Goal: Task Accomplishment & Management: Manage account settings

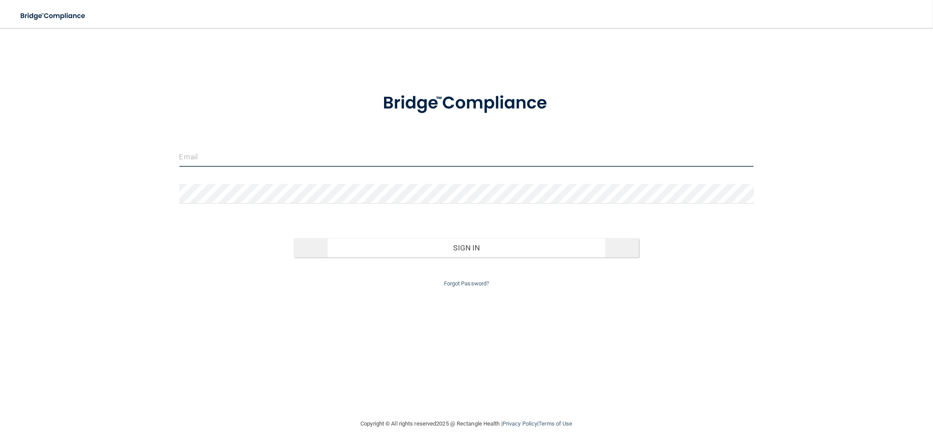
type input "[PERSON_NAME][EMAIL_ADDRESS][DOMAIN_NAME]"
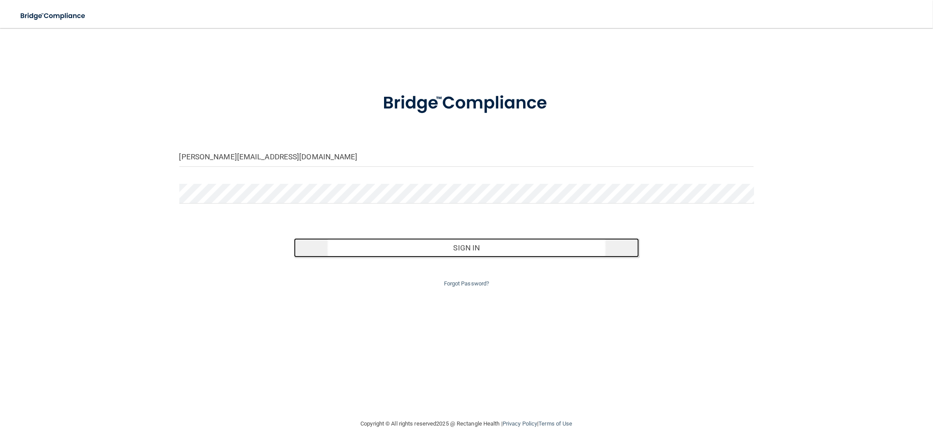
click at [422, 248] on button "Sign In" at bounding box center [466, 247] width 345 height 19
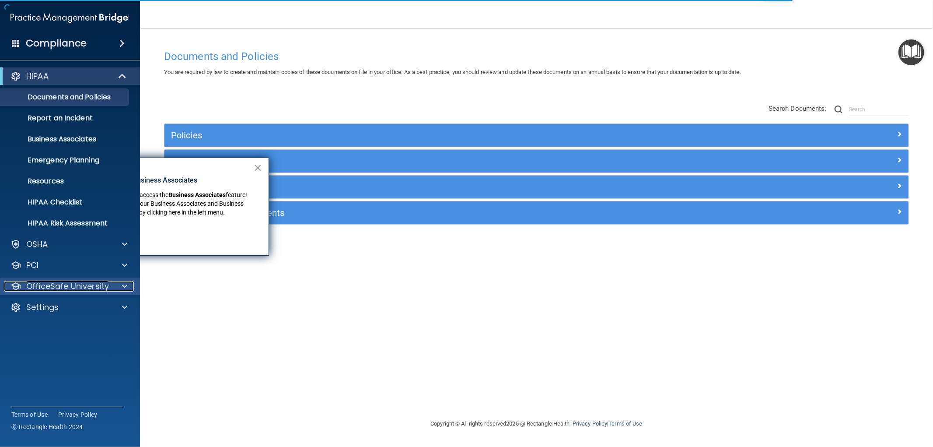
click at [73, 281] on p "OfficeSafe University" at bounding box center [67, 286] width 83 height 10
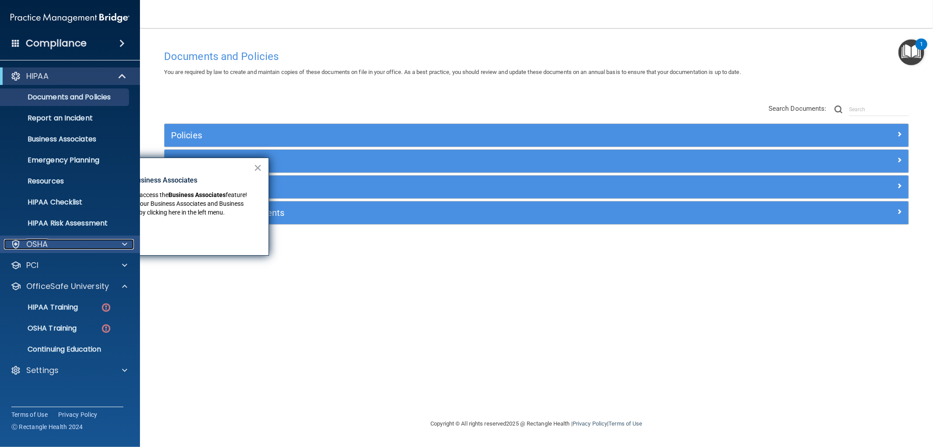
click at [80, 248] on div "OSHA" at bounding box center [58, 244] width 108 height 10
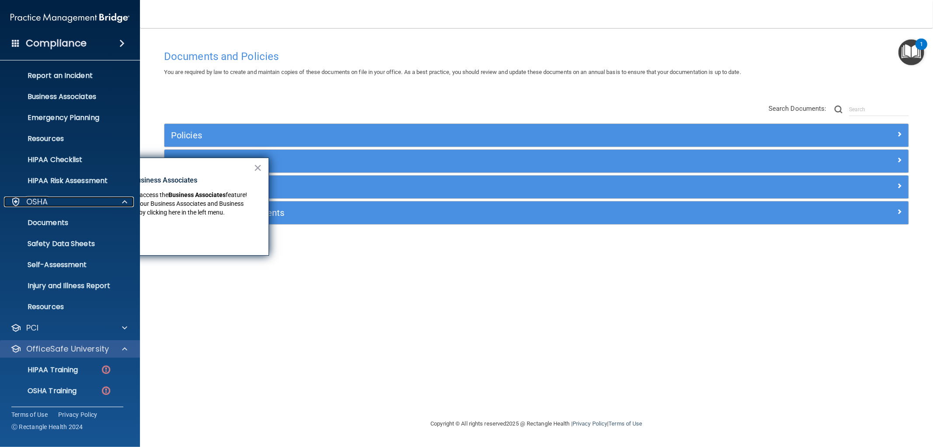
scroll to position [84, 0]
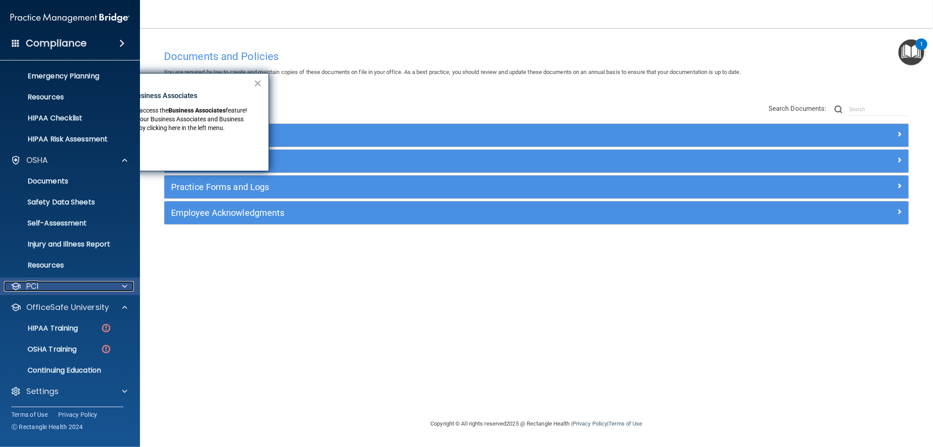
click at [70, 289] on div "PCI" at bounding box center [58, 286] width 108 height 10
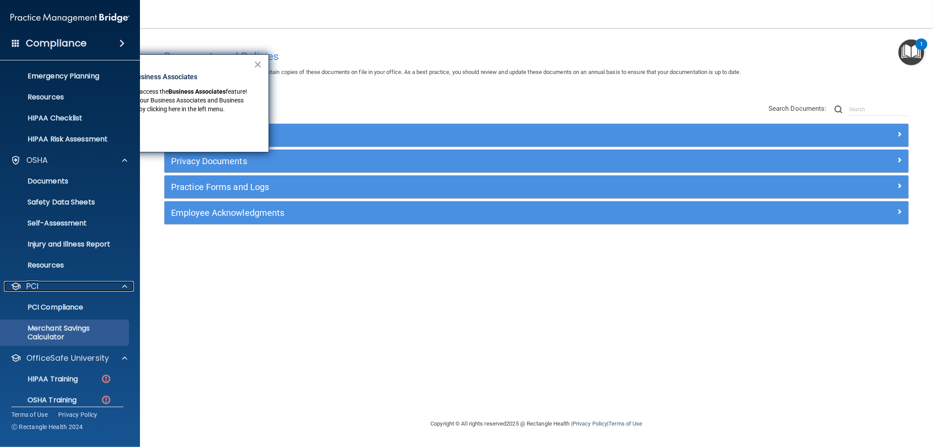
scroll to position [133, 0]
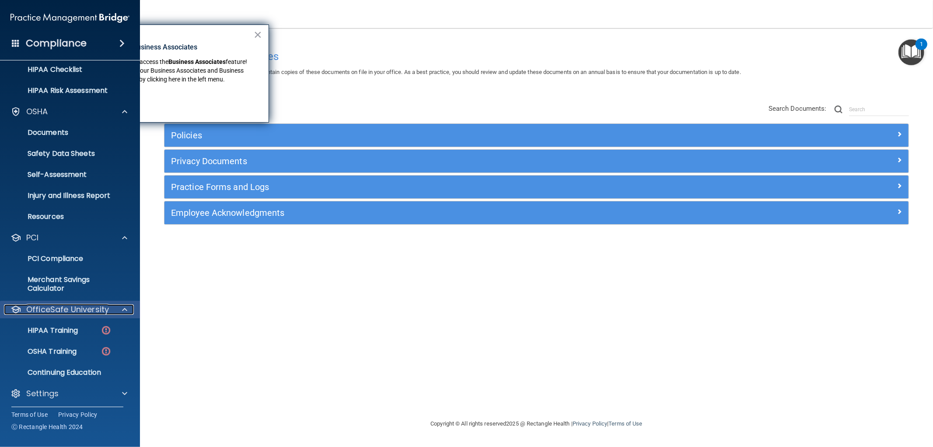
click at [82, 312] on p "OfficeSafe University" at bounding box center [67, 309] width 83 height 10
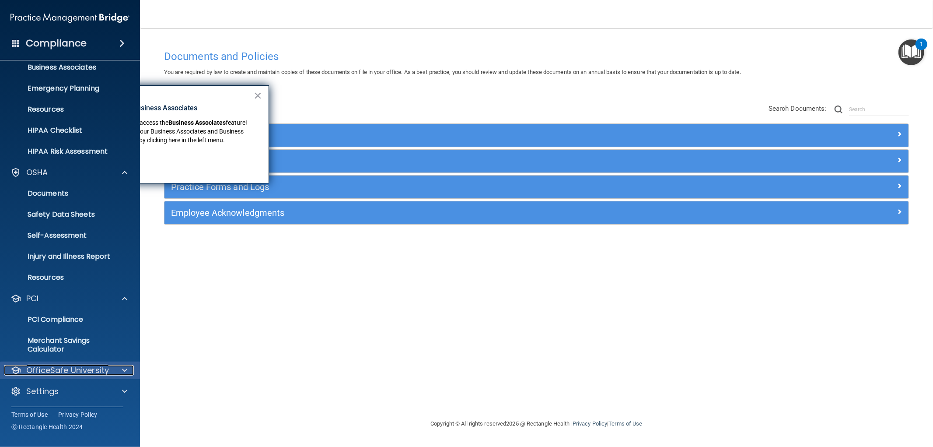
click at [90, 366] on p "OfficeSafe University" at bounding box center [67, 370] width 83 height 10
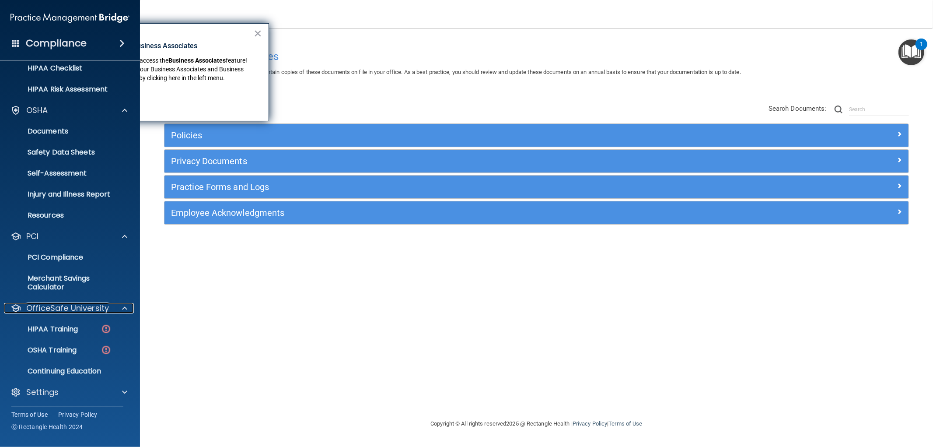
scroll to position [135, 0]
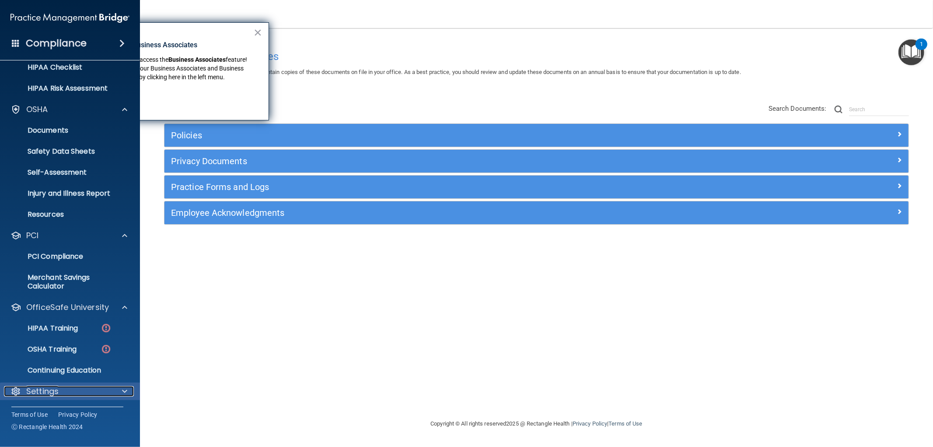
click at [79, 395] on div "Settings" at bounding box center [58, 391] width 108 height 10
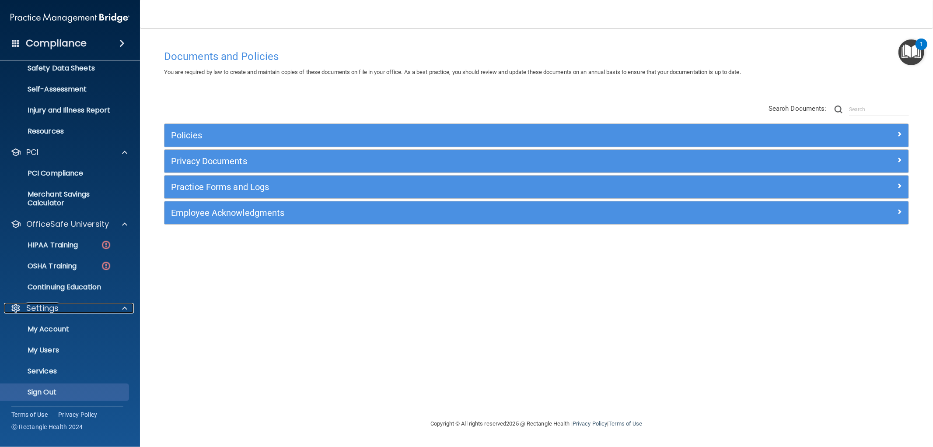
scroll to position [219, 0]
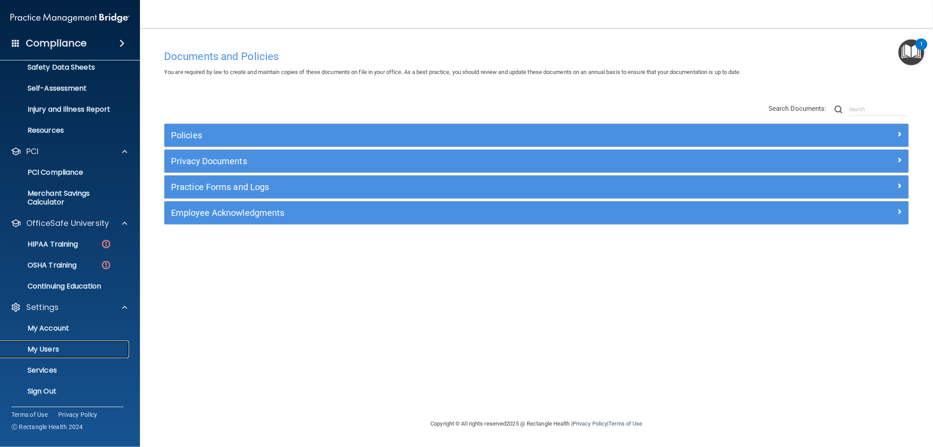
click at [63, 340] on link "My Users" at bounding box center [60, 348] width 138 height 17
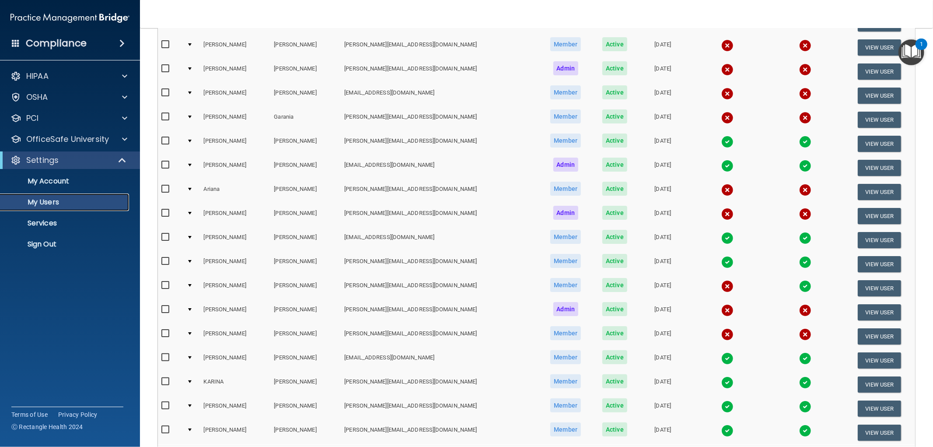
scroll to position [243, 0]
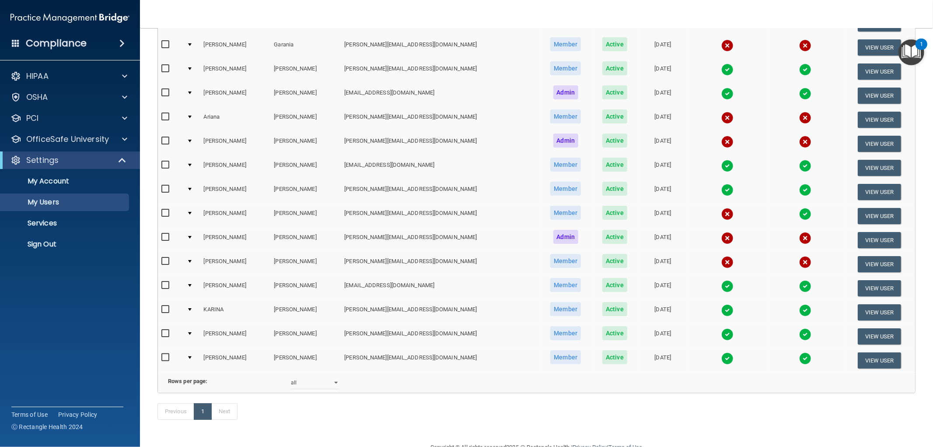
click at [165, 330] on input "checkbox" at bounding box center [166, 333] width 10 height 7
click at [163, 330] on input "checkbox" at bounding box center [166, 333] width 10 height 7
checkbox input "true"
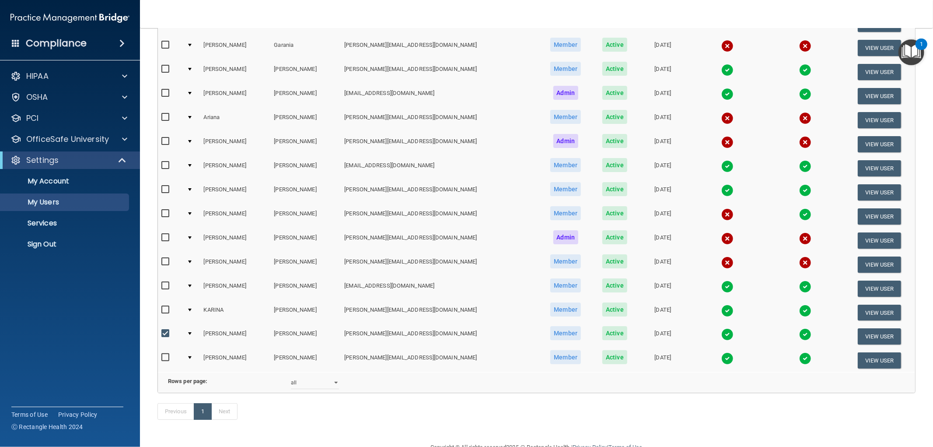
click at [167, 306] on input "checkbox" at bounding box center [166, 309] width 10 height 7
checkbox input "true"
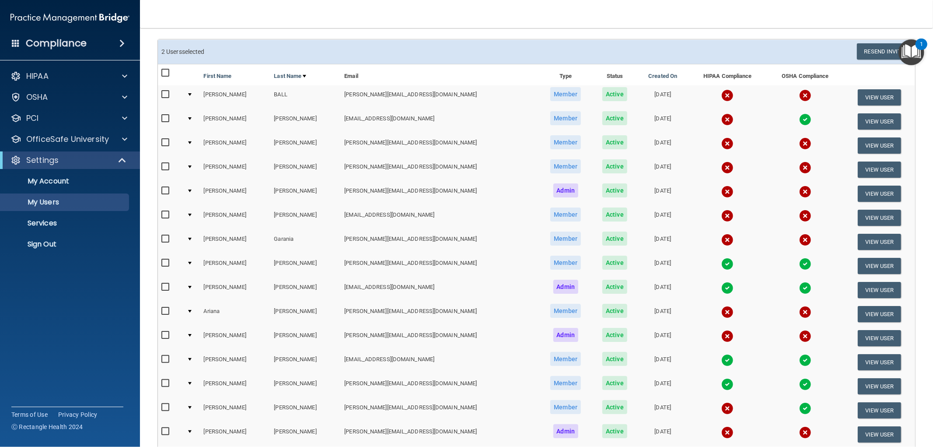
scroll to position [49, 0]
click at [165, 190] on input "checkbox" at bounding box center [166, 191] width 10 height 7
checkbox input "true"
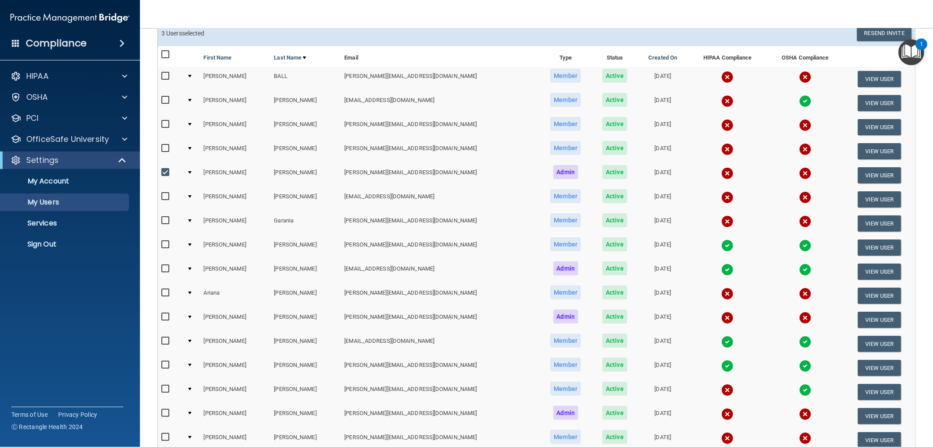
scroll to position [273, 0]
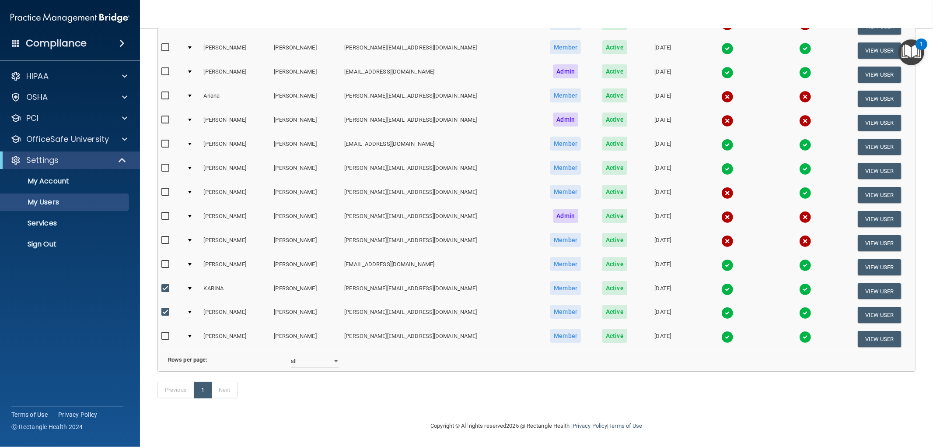
click at [161, 303] on td at bounding box center [170, 315] width 25 height 24
click at [164, 308] on input "checkbox" at bounding box center [166, 311] width 10 height 7
checkbox input "false"
click at [165, 285] on input "checkbox" at bounding box center [166, 288] width 10 height 7
checkbox input "false"
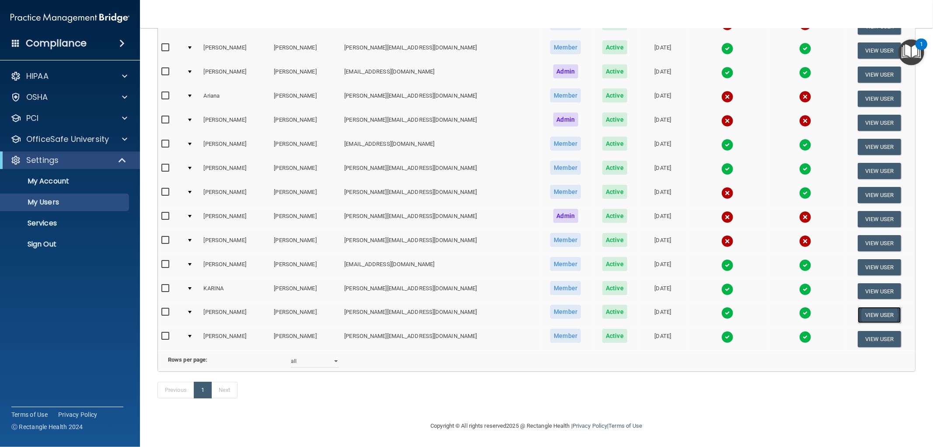
click at [864, 307] on button "View User" at bounding box center [879, 315] width 43 height 16
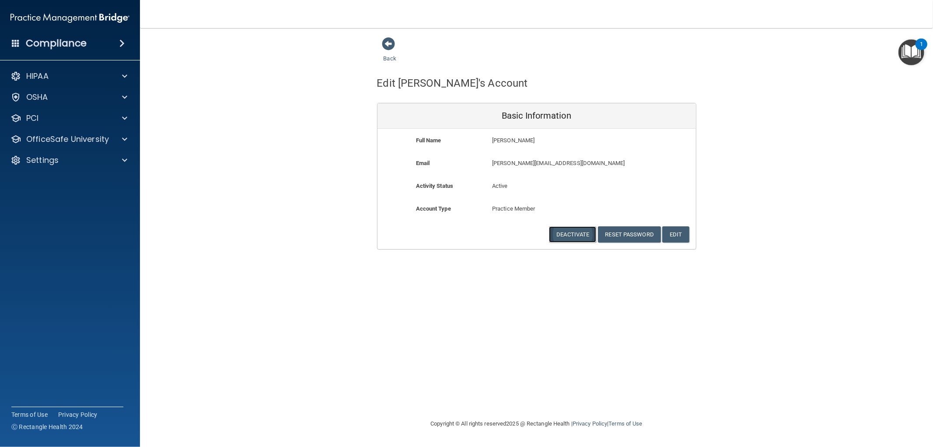
click at [583, 232] on button "Deactivate" at bounding box center [572, 234] width 47 height 16
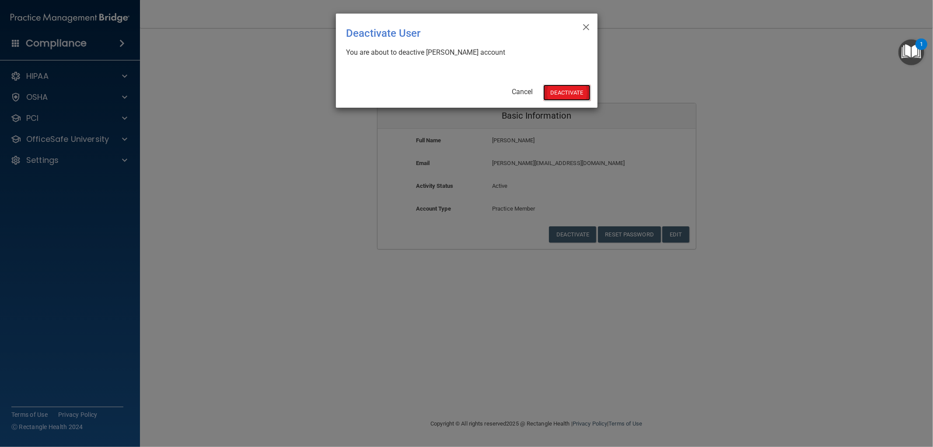
click at [571, 89] on button "Deactivate" at bounding box center [566, 92] width 47 height 16
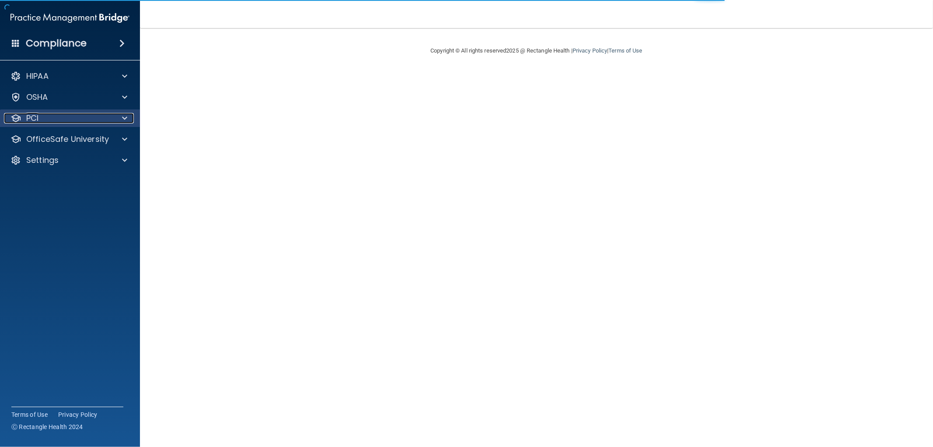
click at [108, 119] on div "PCI" at bounding box center [58, 118] width 108 height 10
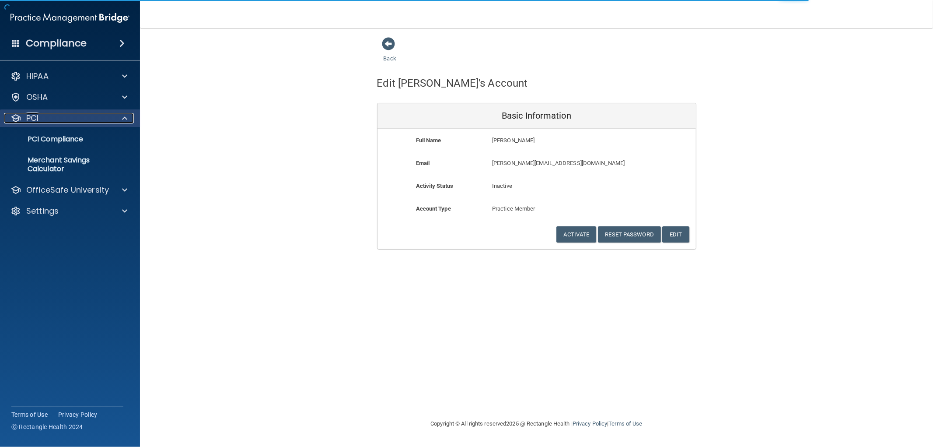
click at [109, 119] on div "PCI" at bounding box center [58, 118] width 108 height 10
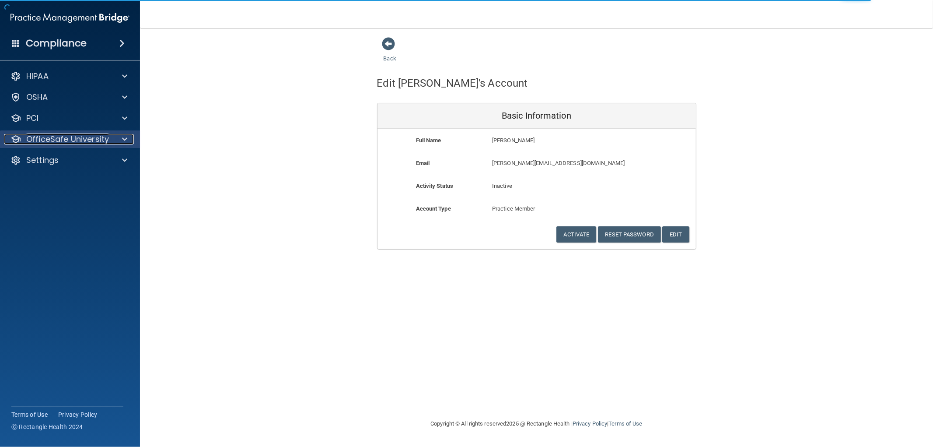
click at [109, 142] on div "OfficeSafe University" at bounding box center [58, 139] width 108 height 10
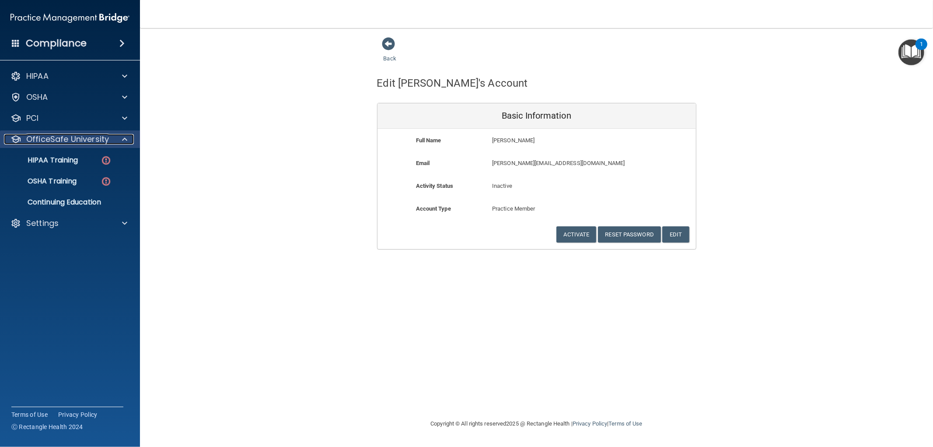
click at [80, 134] on p "OfficeSafe University" at bounding box center [67, 139] width 83 height 10
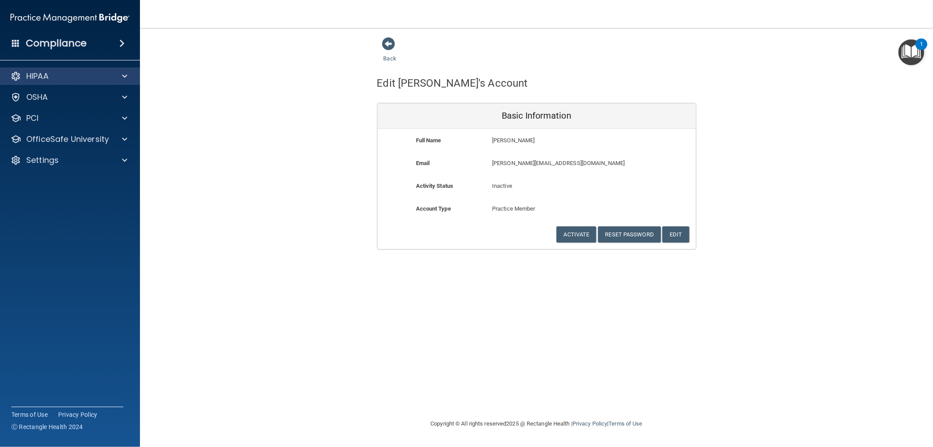
click at [94, 69] on div "HIPAA" at bounding box center [70, 75] width 140 height 17
click at [124, 77] on span at bounding box center [124, 76] width 5 height 10
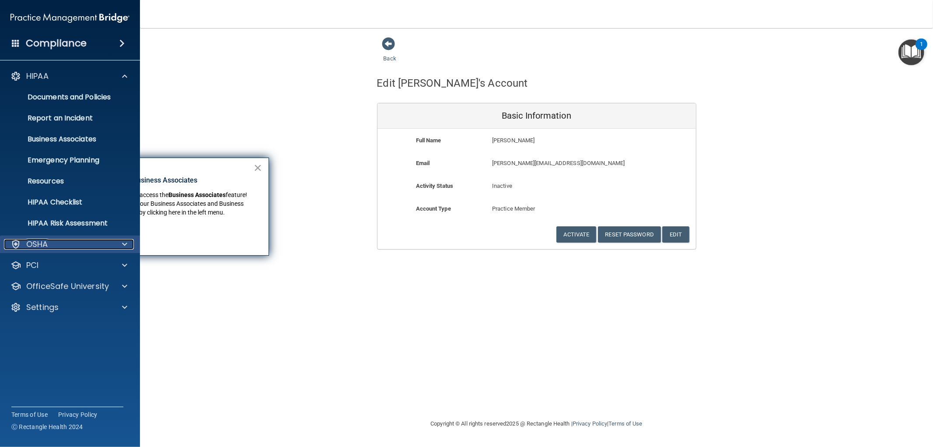
click at [86, 245] on div "OSHA" at bounding box center [58, 244] width 108 height 10
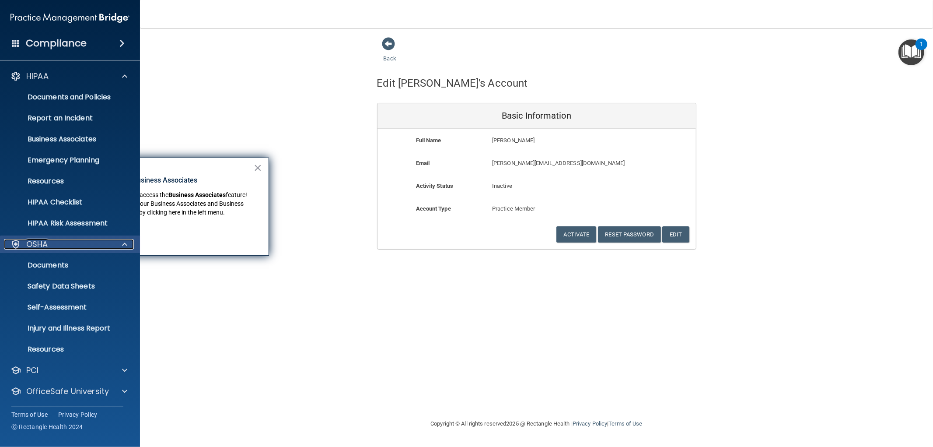
click at [74, 244] on div "OSHA" at bounding box center [58, 244] width 108 height 10
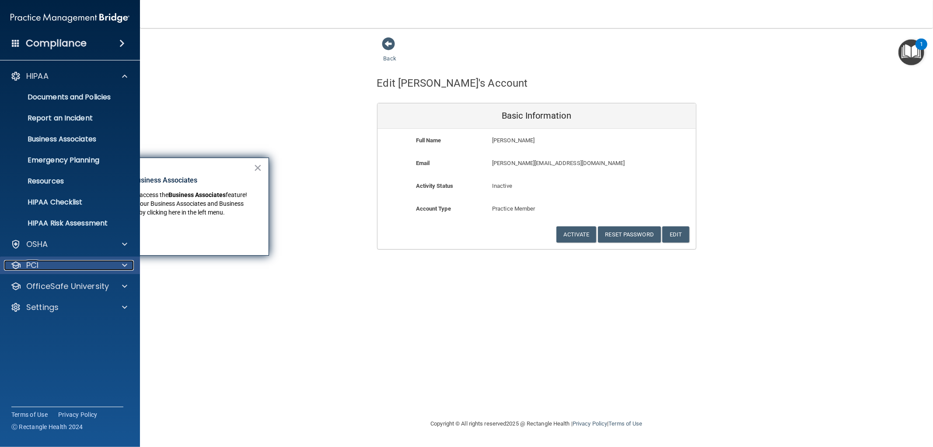
click at [73, 270] on div "PCI" at bounding box center [58, 265] width 108 height 10
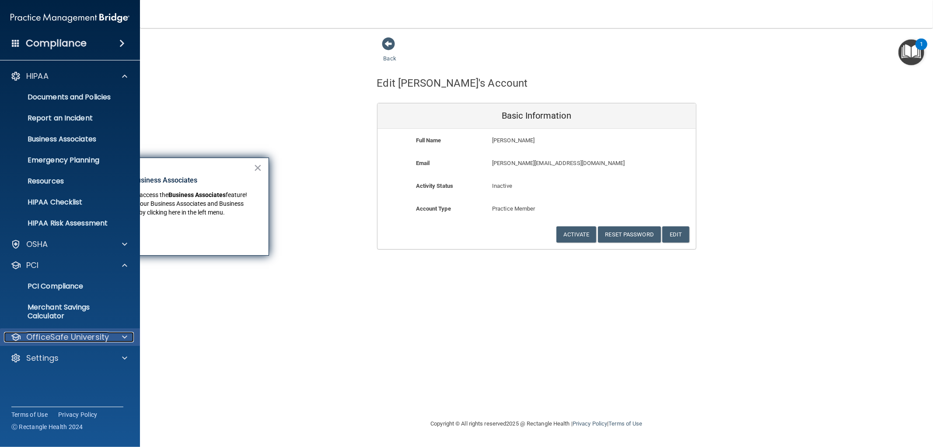
click at [69, 333] on p "OfficeSafe University" at bounding box center [67, 337] width 83 height 10
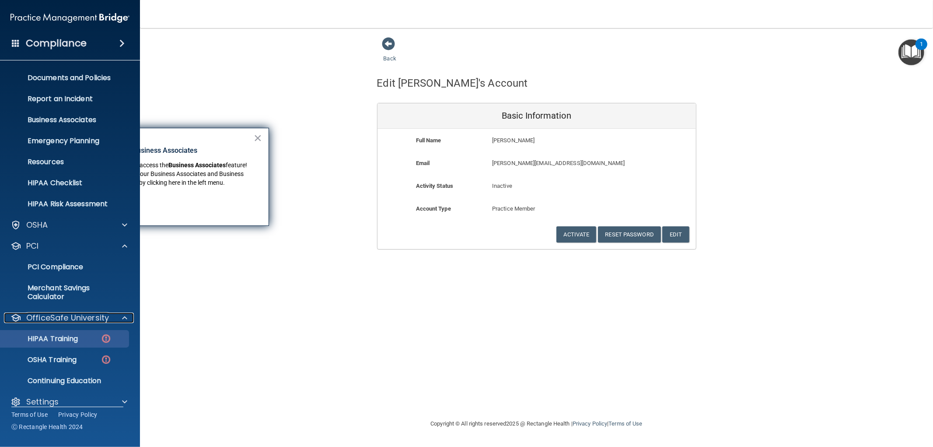
scroll to position [30, 0]
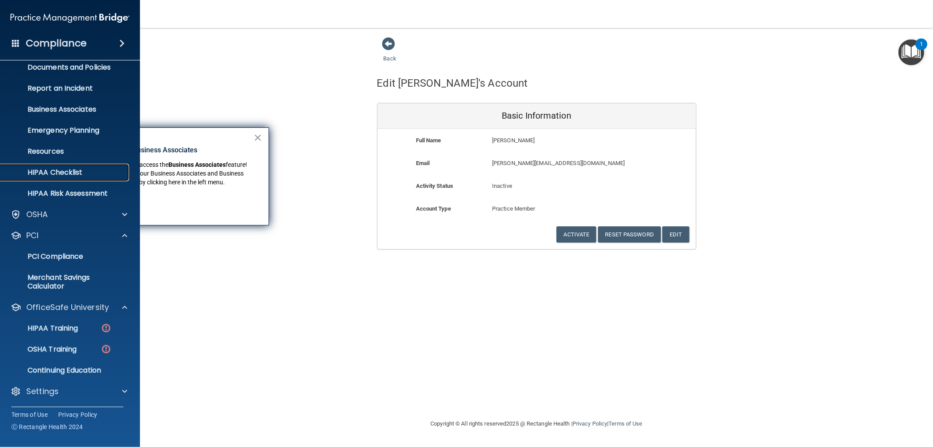
click at [56, 174] on p "HIPAA Checklist" at bounding box center [65, 172] width 119 height 9
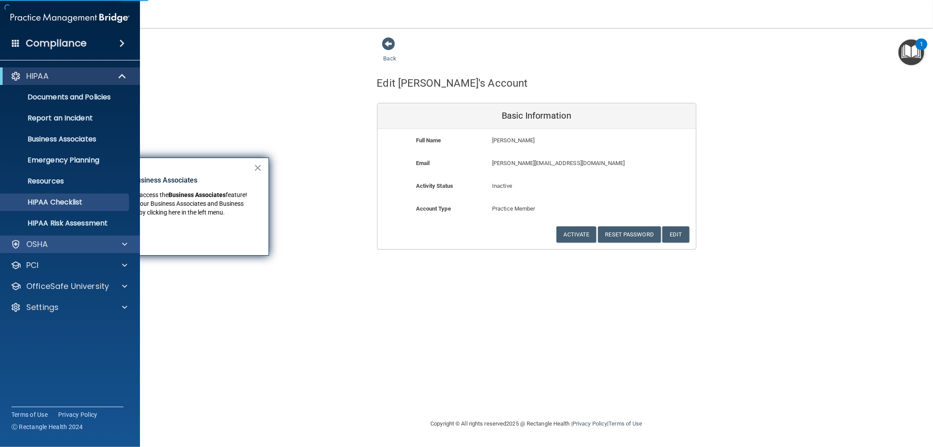
click at [63, 238] on div "OSHA" at bounding box center [70, 243] width 140 height 17
click at [103, 246] on div "OSHA" at bounding box center [58, 244] width 108 height 10
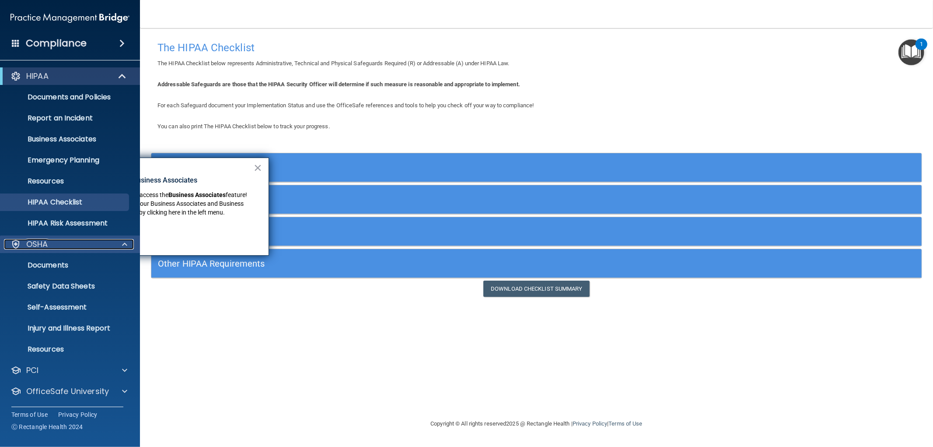
click at [76, 243] on div "OSHA" at bounding box center [58, 244] width 108 height 10
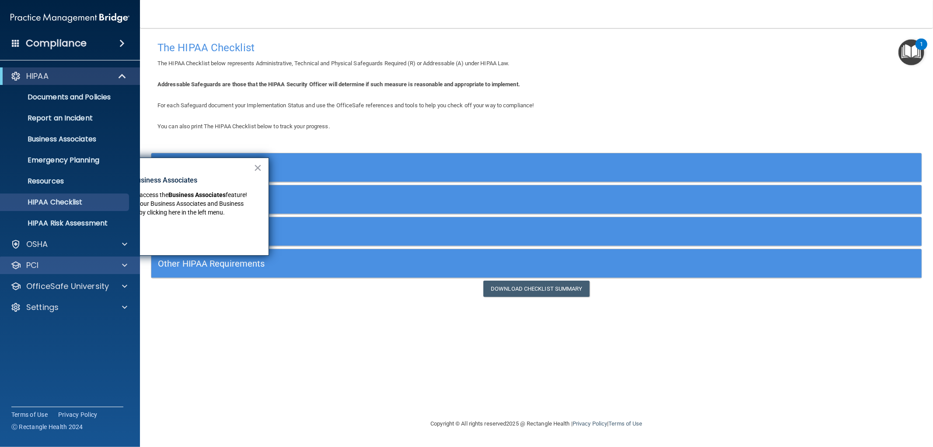
click at [79, 270] on div "PCI" at bounding box center [70, 264] width 140 height 17
click at [77, 266] on div "PCI" at bounding box center [58, 265] width 108 height 10
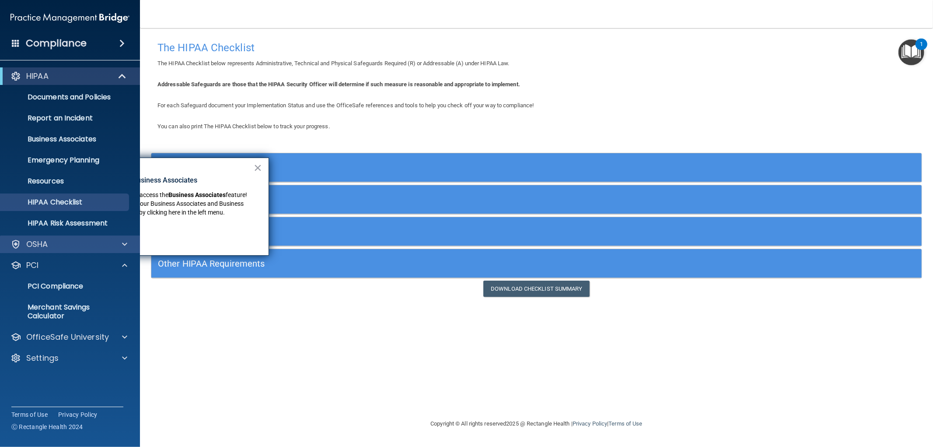
click at [62, 236] on div "OSHA" at bounding box center [70, 243] width 140 height 17
click at [114, 241] on div at bounding box center [123, 244] width 22 height 10
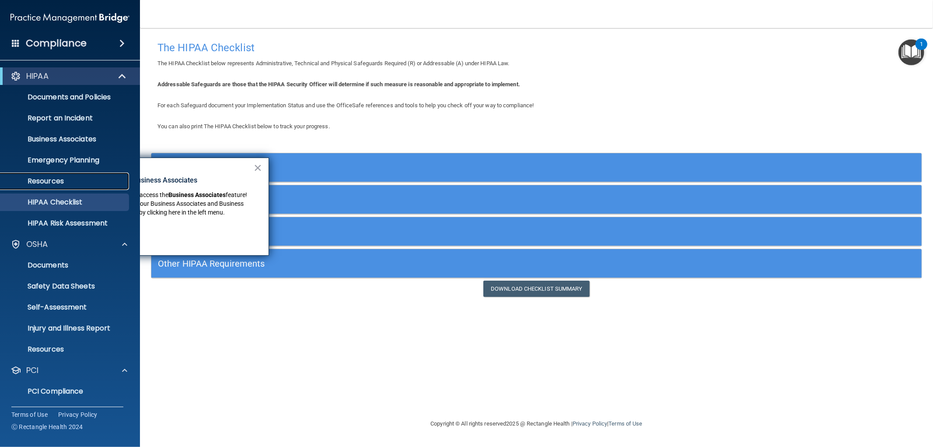
click at [71, 181] on p "Resources" at bounding box center [65, 181] width 119 height 9
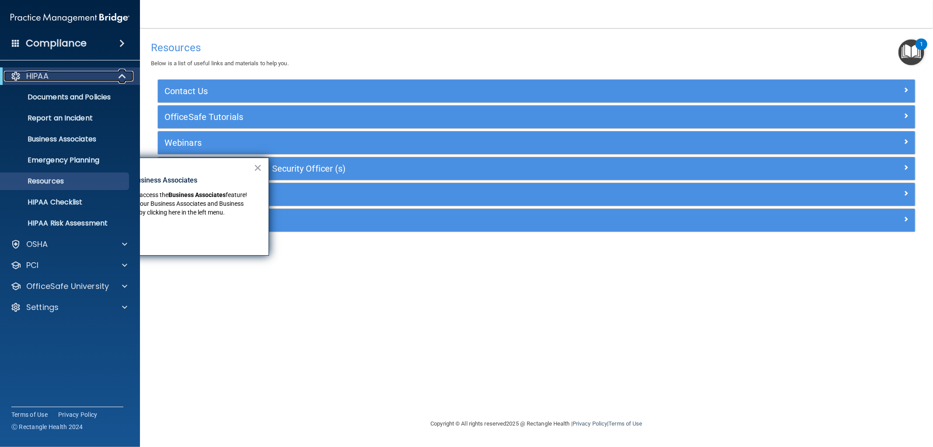
click at [88, 77] on div "HIPAA" at bounding box center [58, 76] width 108 height 10
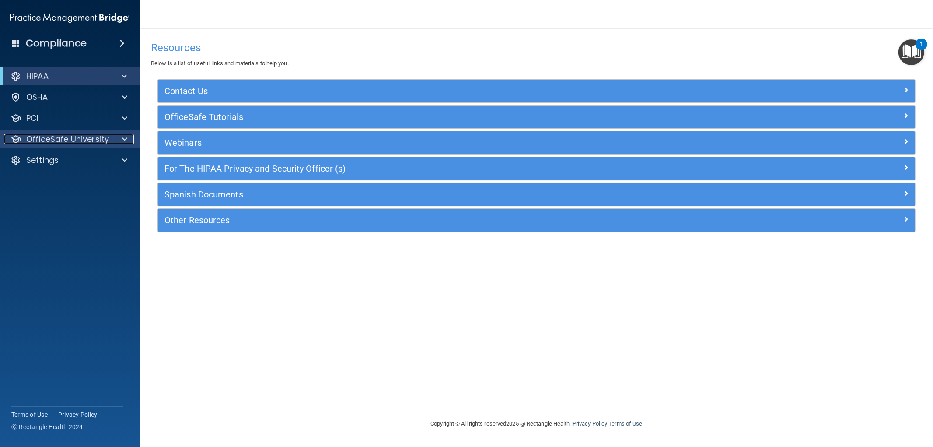
click at [84, 135] on p "OfficeSafe University" at bounding box center [67, 139] width 83 height 10
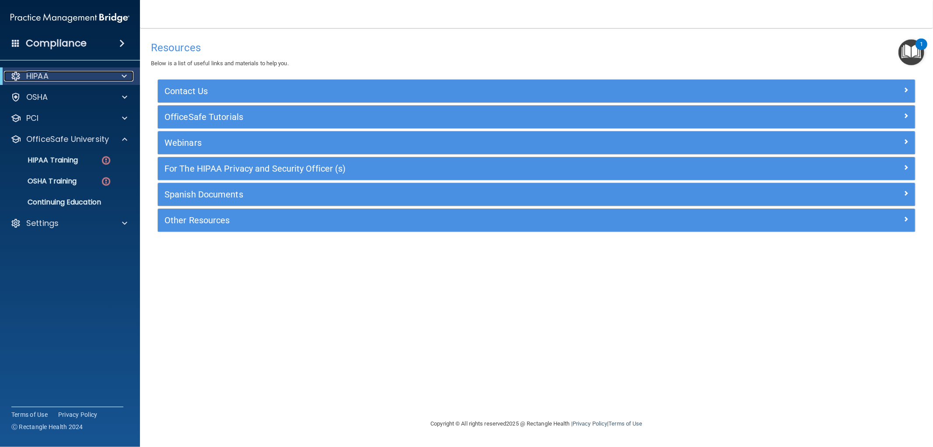
click at [85, 79] on div "HIPAA" at bounding box center [58, 76] width 108 height 10
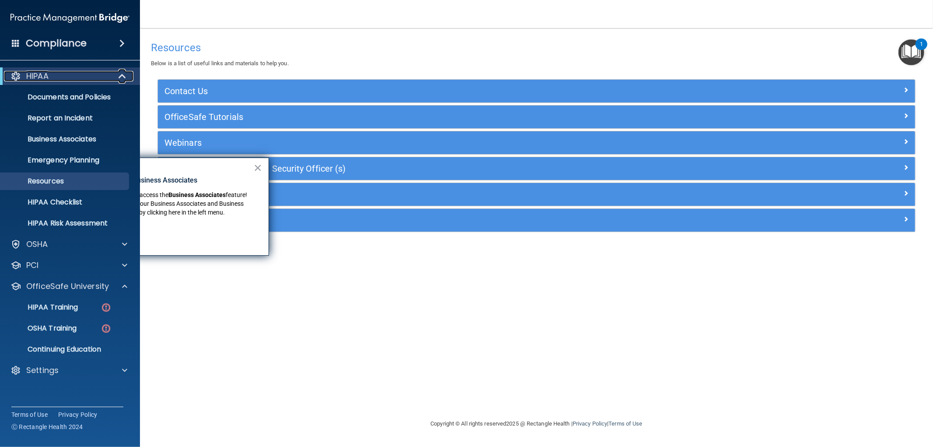
click at [86, 79] on div "HIPAA" at bounding box center [58, 76] width 108 height 10
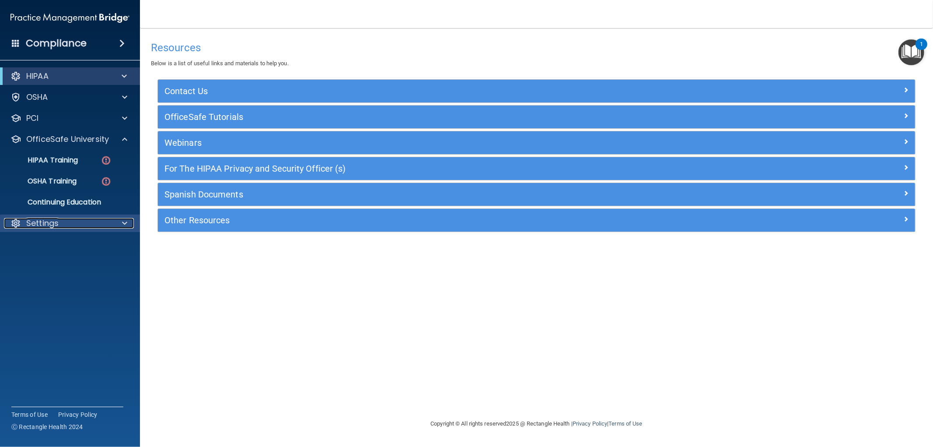
click at [68, 225] on div "Settings" at bounding box center [58, 223] width 108 height 10
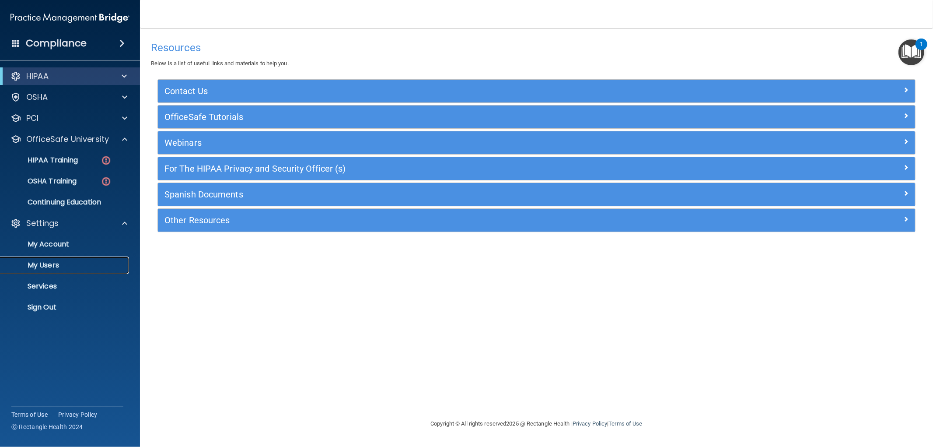
click at [63, 269] on link "My Users" at bounding box center [60, 264] width 138 height 17
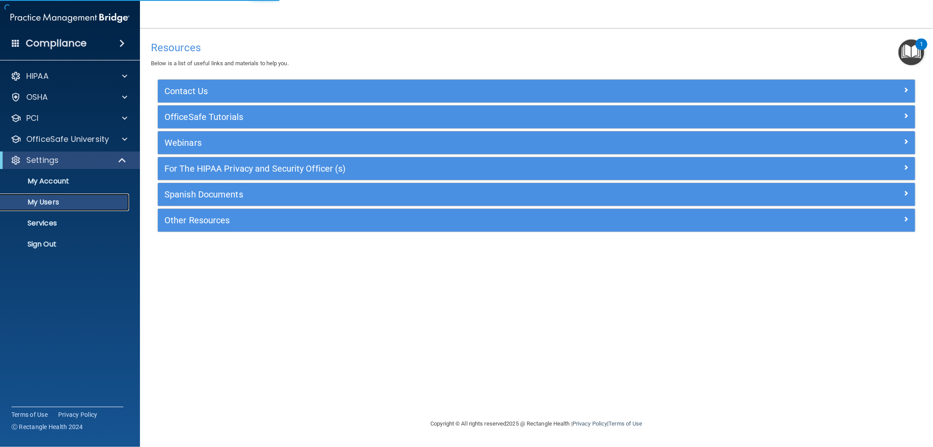
select select "20"
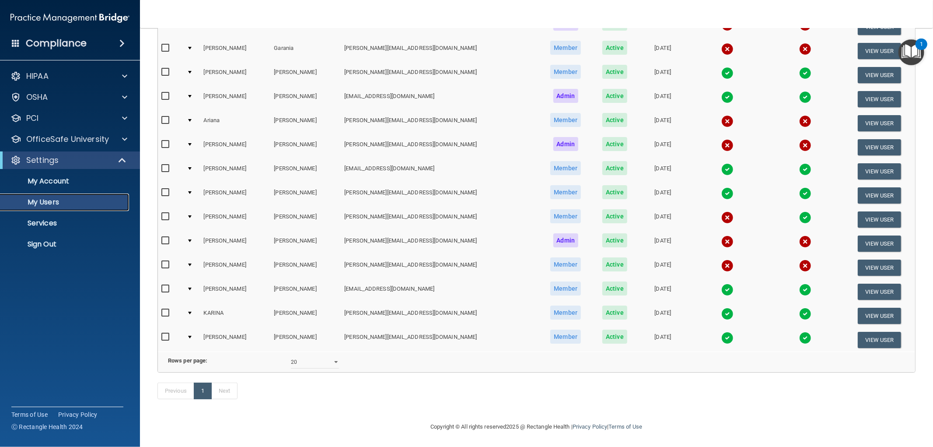
scroll to position [248, 0]
click at [721, 234] on img at bounding box center [727, 240] width 12 height 12
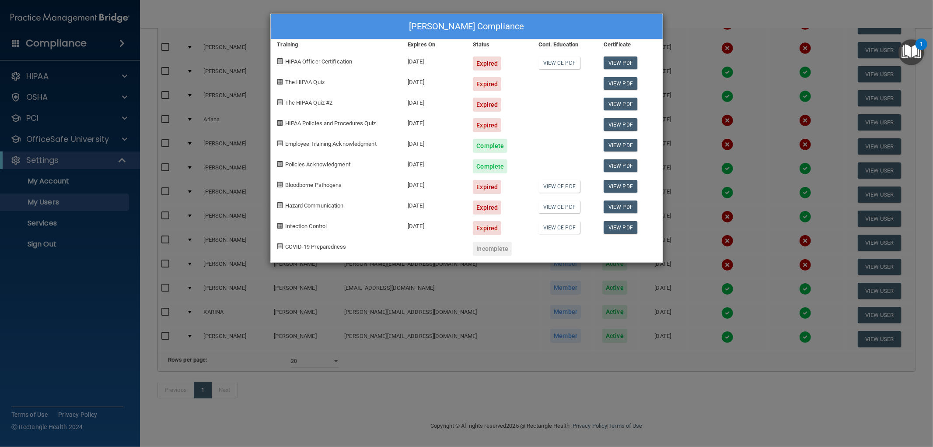
click at [652, 280] on div "Walter Ritter's Compliance Training Expires On Status Cont. Education Certifica…" at bounding box center [466, 223] width 933 height 447
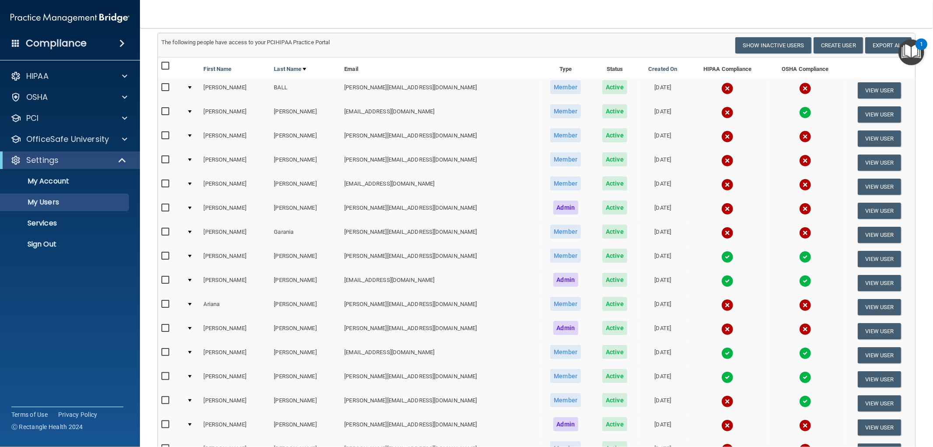
scroll to position [0, 0]
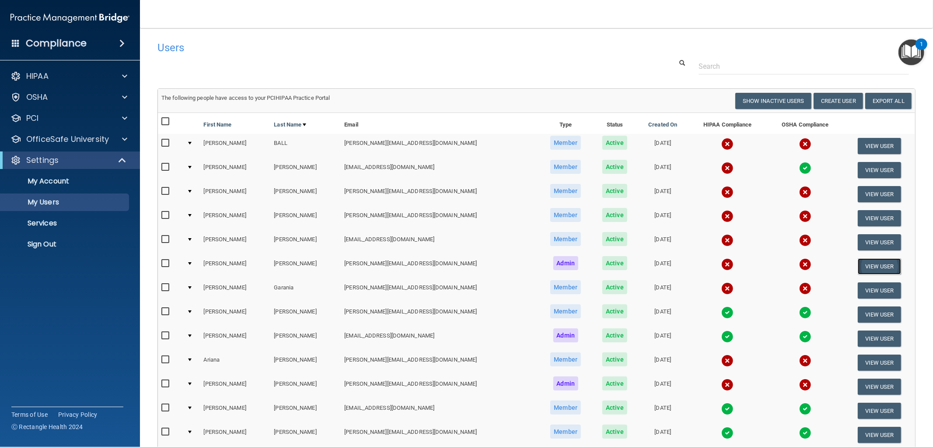
click at [862, 265] on button "View User" at bounding box center [879, 266] width 43 height 16
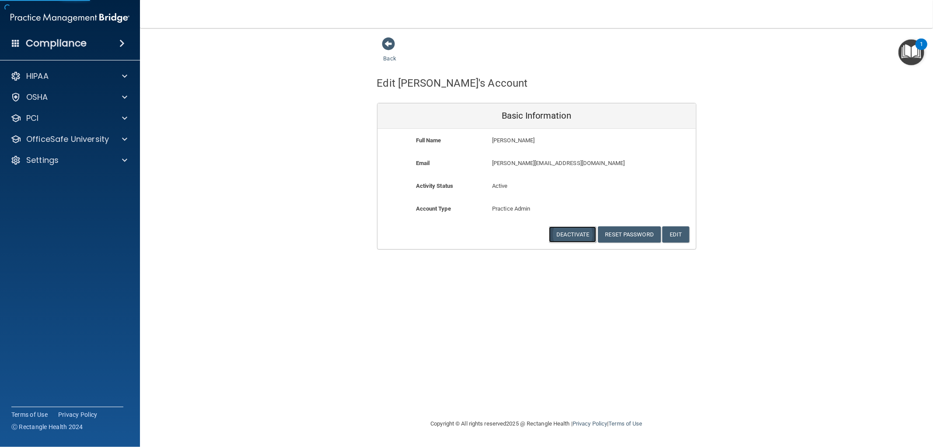
click at [581, 232] on button "Deactivate" at bounding box center [572, 234] width 47 height 16
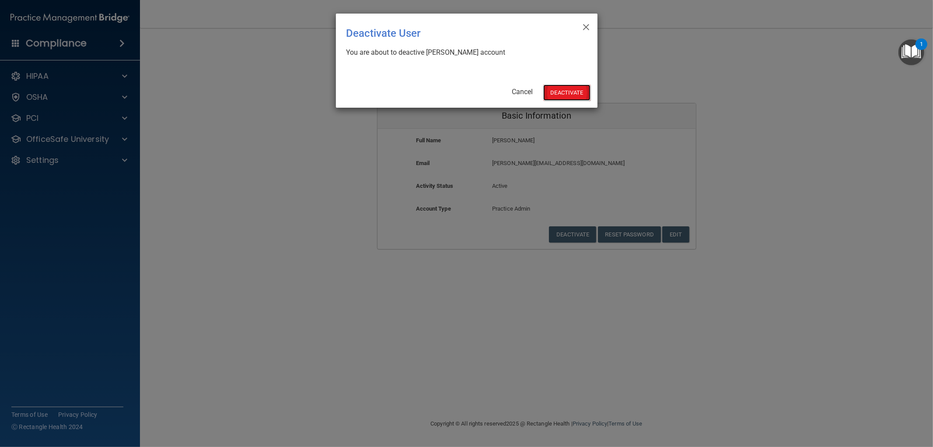
click at [562, 94] on button "Deactivate" at bounding box center [566, 92] width 47 height 16
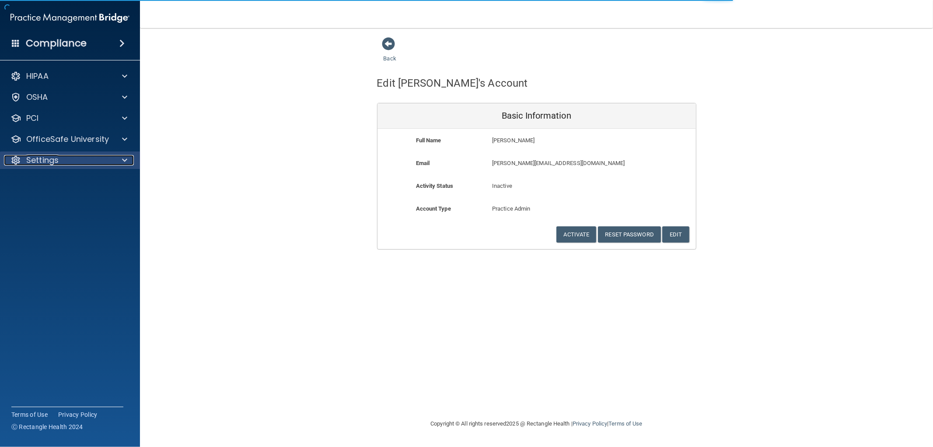
click at [63, 164] on div "Settings" at bounding box center [58, 160] width 108 height 10
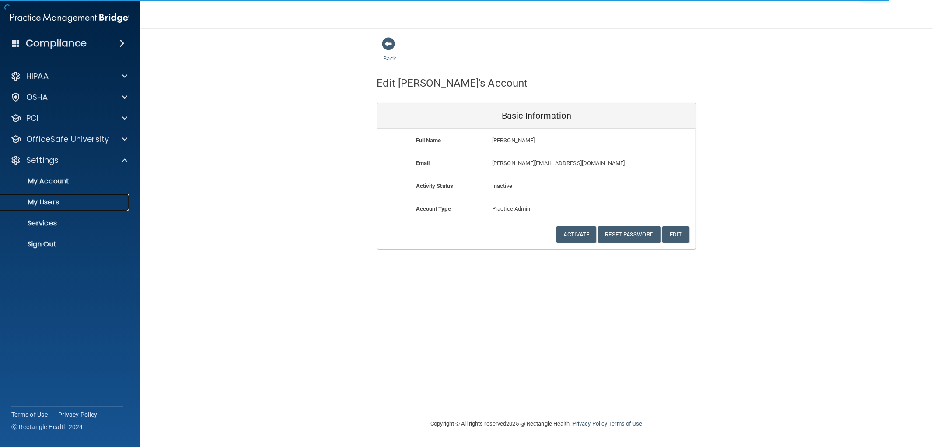
click at [51, 198] on p "My Users" at bounding box center [65, 202] width 119 height 9
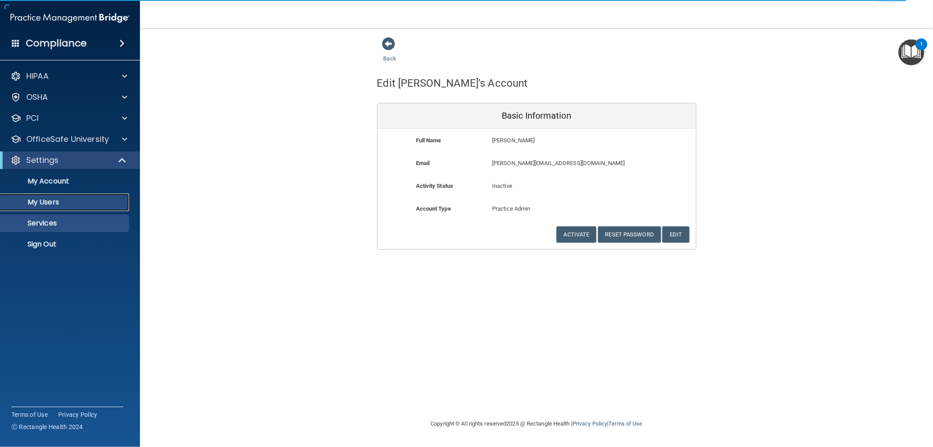
select select "20"
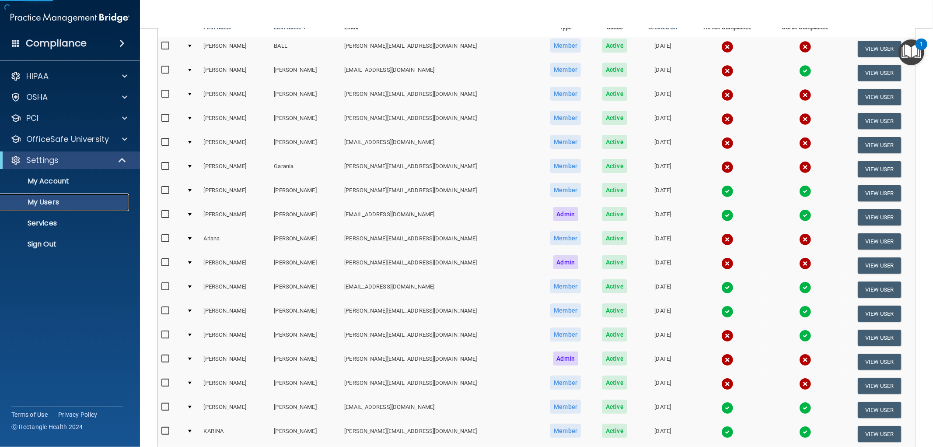
scroll to position [225, 0]
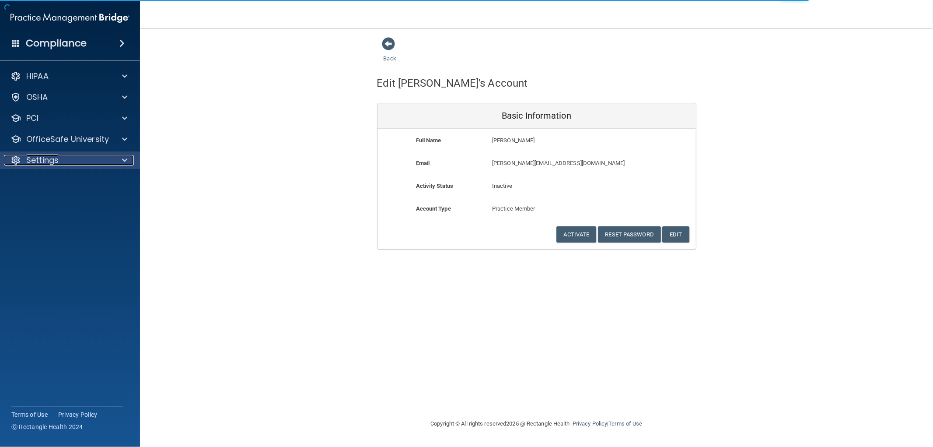
click at [65, 160] on div "Settings" at bounding box center [58, 160] width 108 height 10
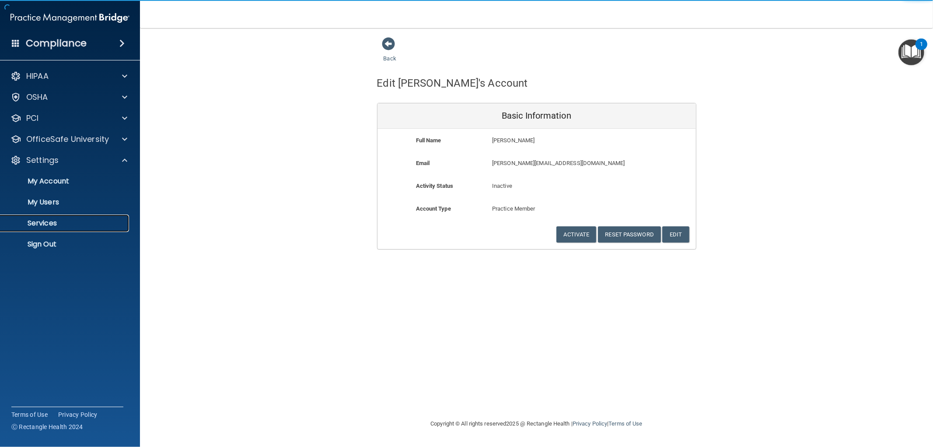
click at [72, 223] on p "Services" at bounding box center [65, 223] width 119 height 9
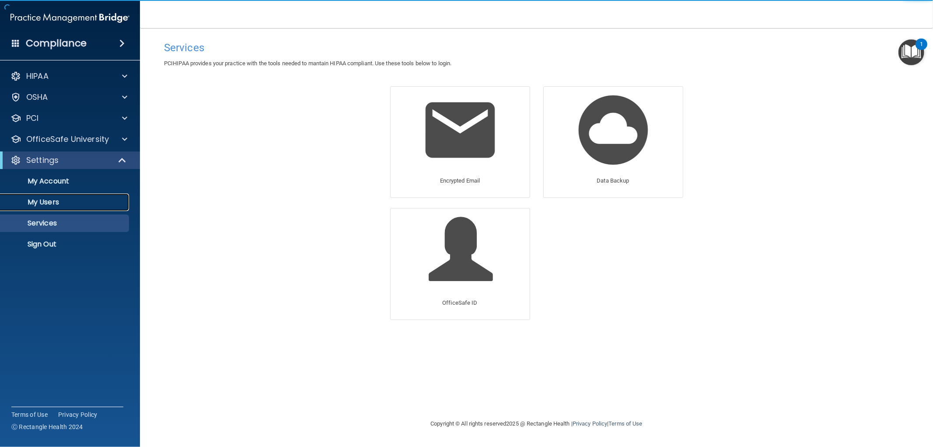
click at [74, 194] on link "My Users" at bounding box center [60, 201] width 138 height 17
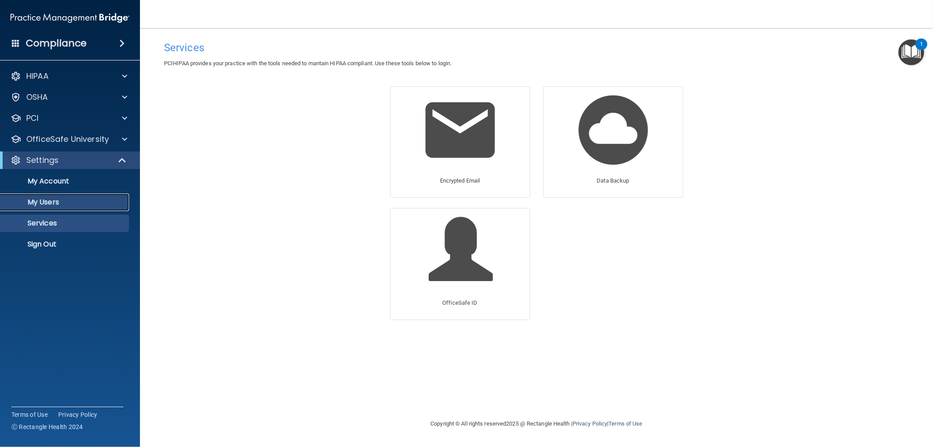
select select "20"
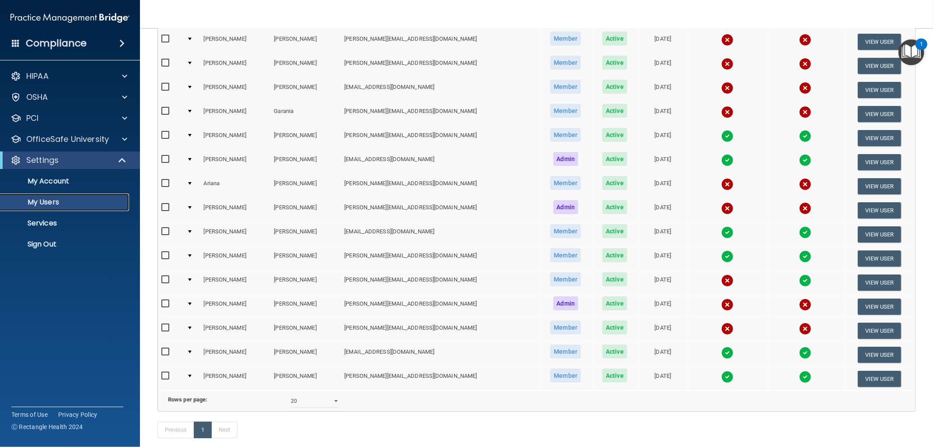
scroll to position [201, 0]
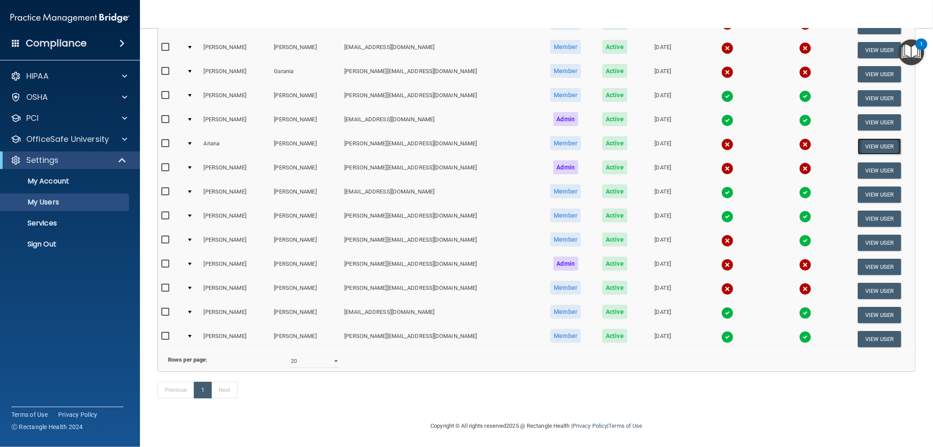
click at [864, 138] on button "View User" at bounding box center [879, 146] width 43 height 16
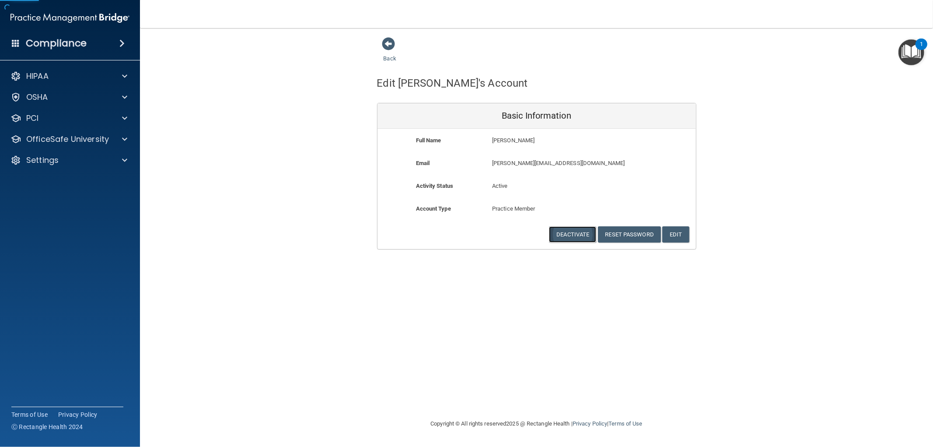
click at [581, 237] on button "Deactivate" at bounding box center [572, 234] width 47 height 16
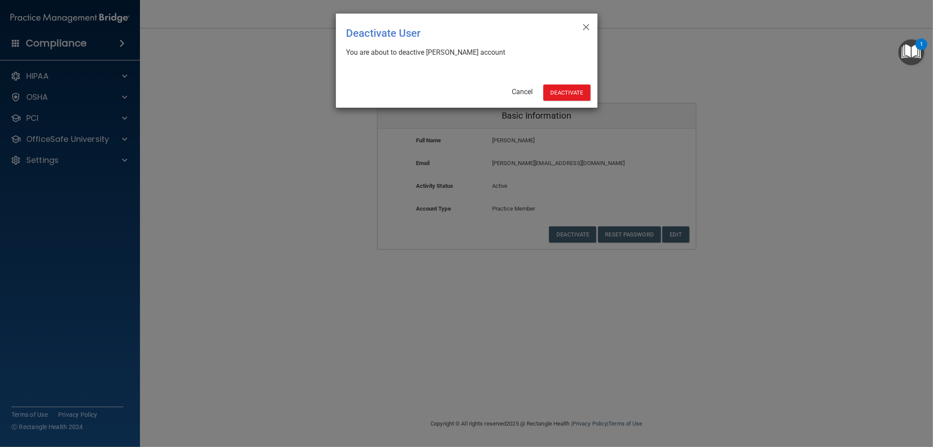
click at [581, 81] on div "× Close Deactivate User You are about to deactive [PERSON_NAME] account Cancel …" at bounding box center [467, 61] width 262 height 94
click at [580, 92] on button "Deactivate" at bounding box center [566, 92] width 47 height 16
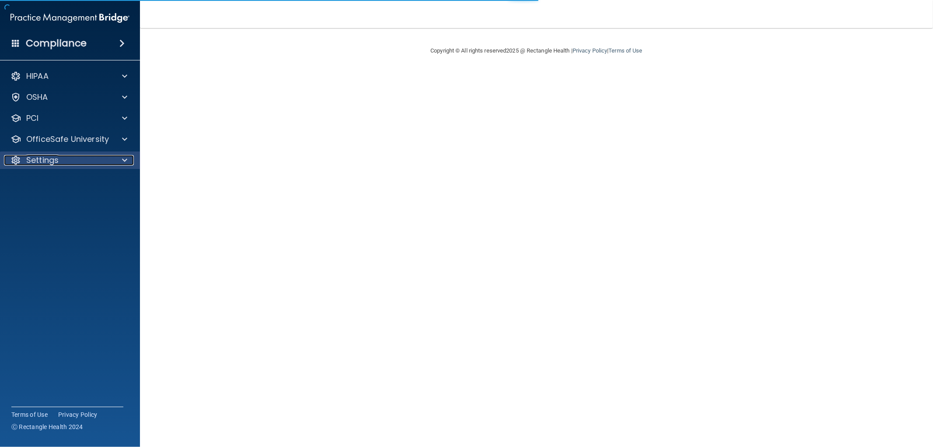
click at [73, 164] on div "Settings" at bounding box center [58, 160] width 108 height 10
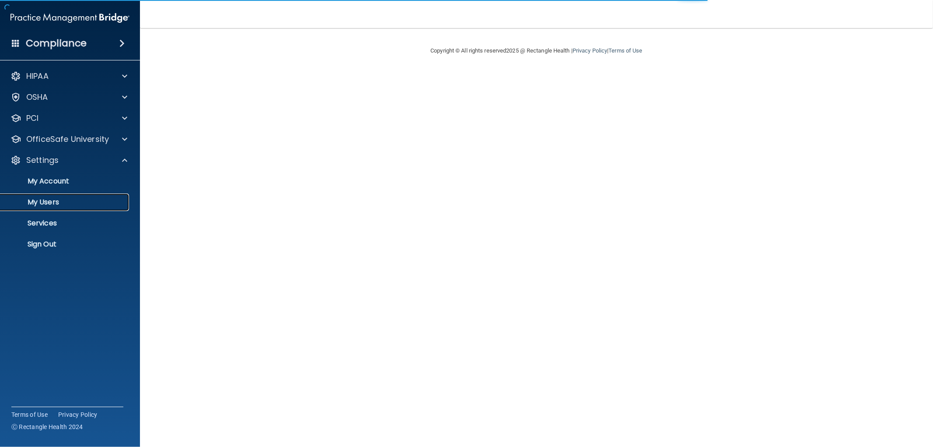
click at [66, 200] on p "My Users" at bounding box center [65, 202] width 119 height 9
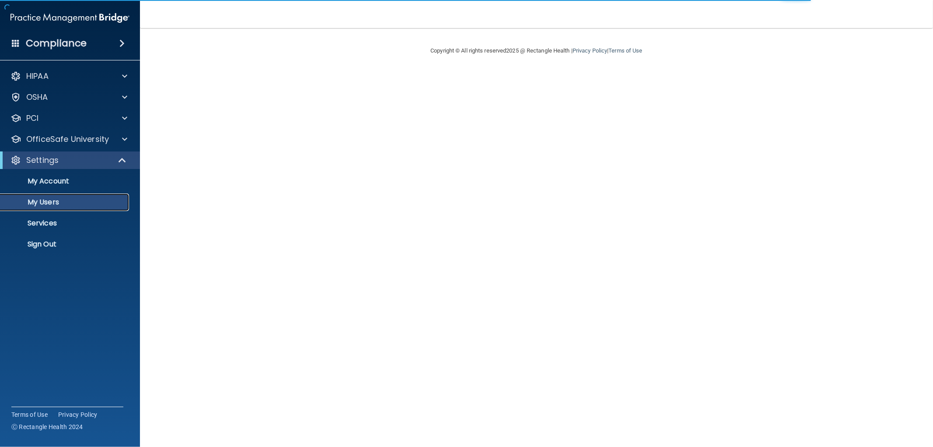
select select "20"
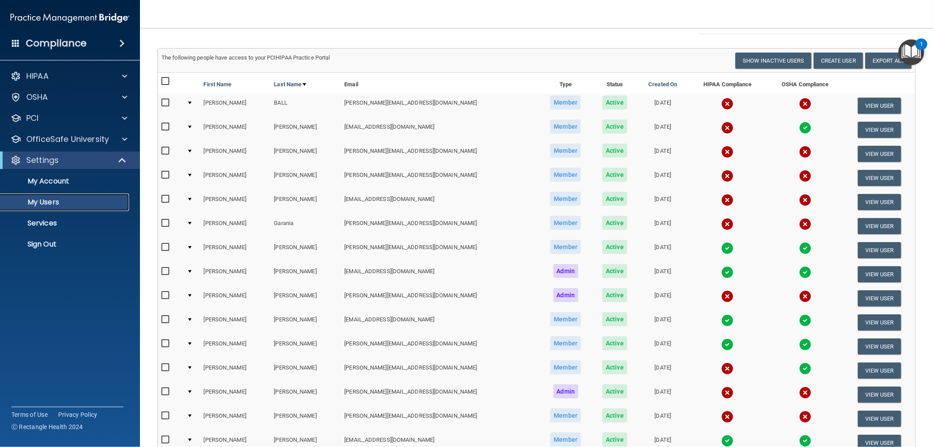
scroll to position [31, 0]
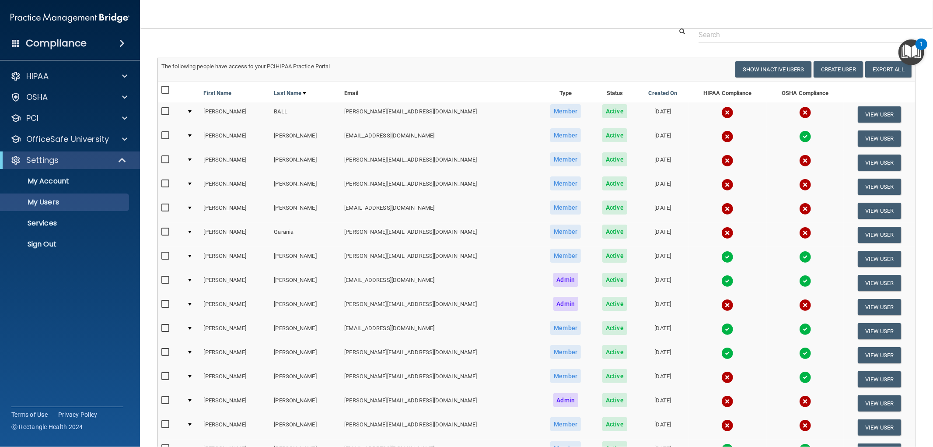
click at [799, 136] on img at bounding box center [805, 136] width 12 height 12
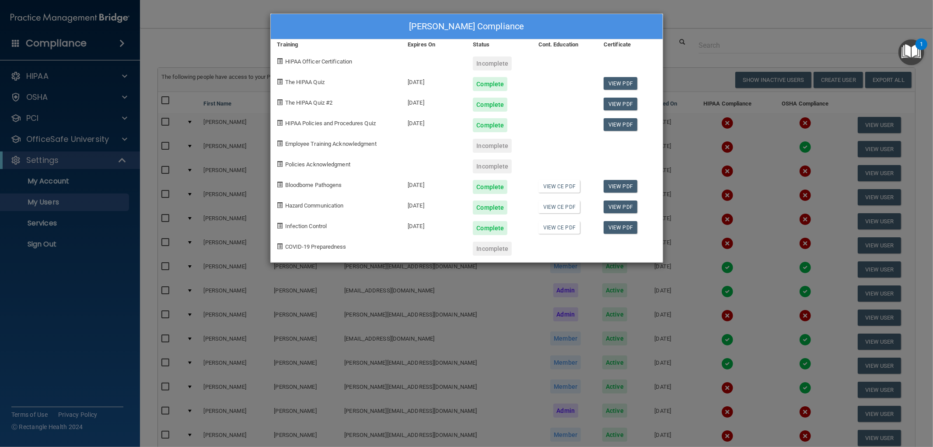
click at [758, 139] on div "[PERSON_NAME] Compliance Training Expires On Status Cont. Education Certificate…" at bounding box center [466, 223] width 933 height 447
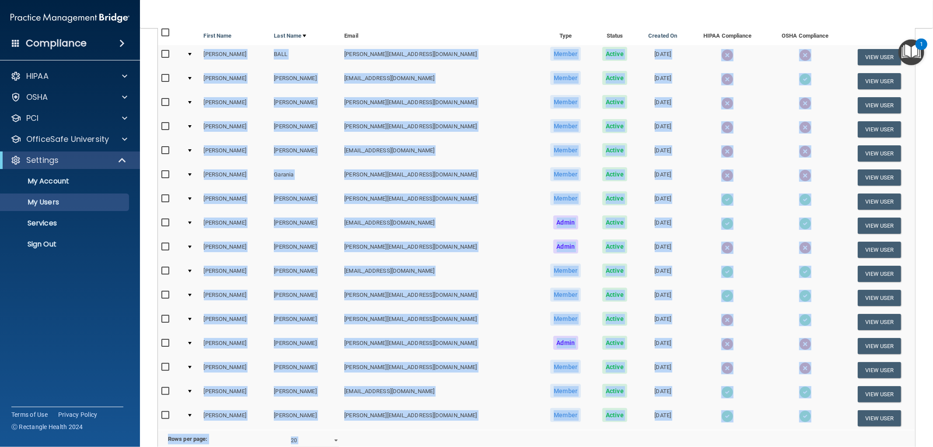
scroll to position [178, 0]
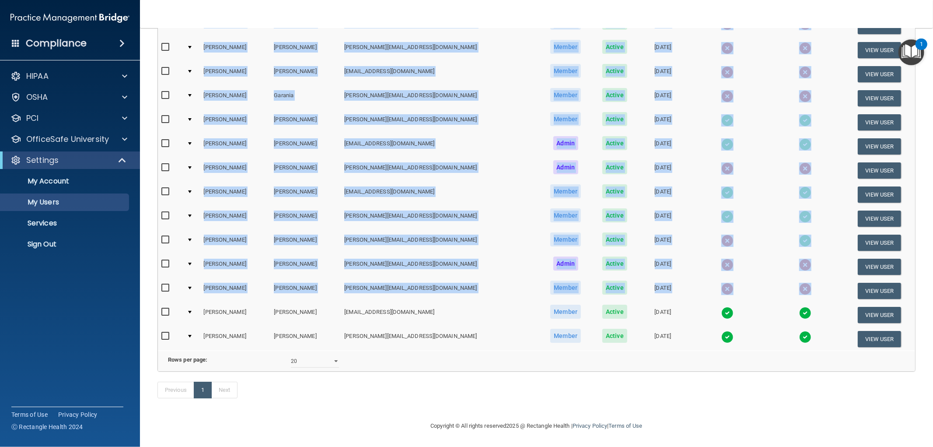
drag, startPoint x: 184, startPoint y: 102, endPoint x: 787, endPoint y: 271, distance: 626.5
click at [787, 271] on table "First Name Last Name Email Type Status Created On HIPAA Compliance OSHA Complia…" at bounding box center [536, 148] width 757 height 406
drag, startPoint x: 787, startPoint y: 270, endPoint x: 675, endPoint y: 283, distance: 112.7
click at [689, 283] on td at bounding box center [728, 291] width 79 height 24
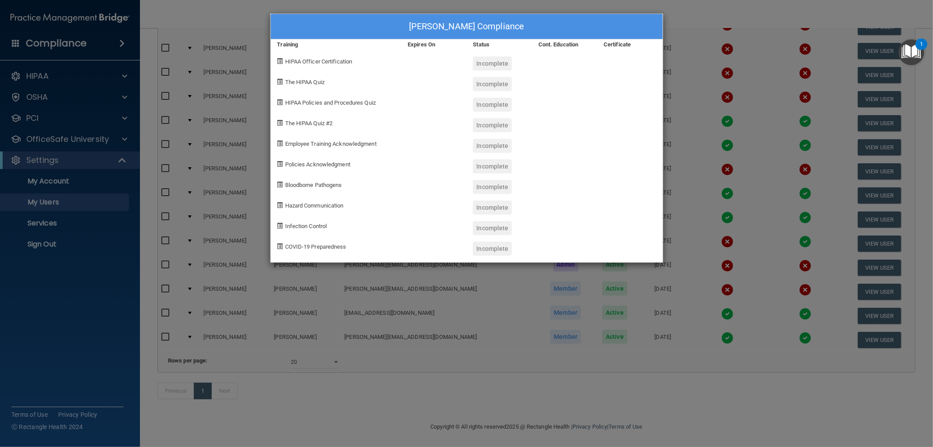
click at [431, 292] on div "KATHY ROMERO's Compliance Training Expires On Status Cont. Education Certificat…" at bounding box center [466, 223] width 933 height 447
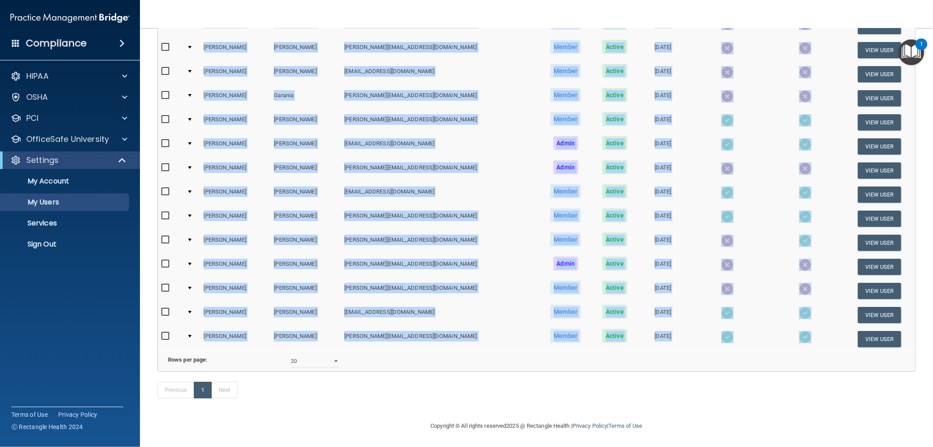
drag, startPoint x: 190, startPoint y: 136, endPoint x: 791, endPoint y: 325, distance: 629.3
click at [791, 325] on table "First Name Last Name Email Type Status Created On HIPAA Compliance OSHA Complia…" at bounding box center [536, 148] width 757 height 406
copy table "First Name Last Name Email Type Status Created On HIPAA Compliance OSHA Complia…"
click at [490, 161] on td "[PERSON_NAME][EMAIL_ADDRESS][DOMAIN_NAME]" at bounding box center [440, 170] width 198 height 24
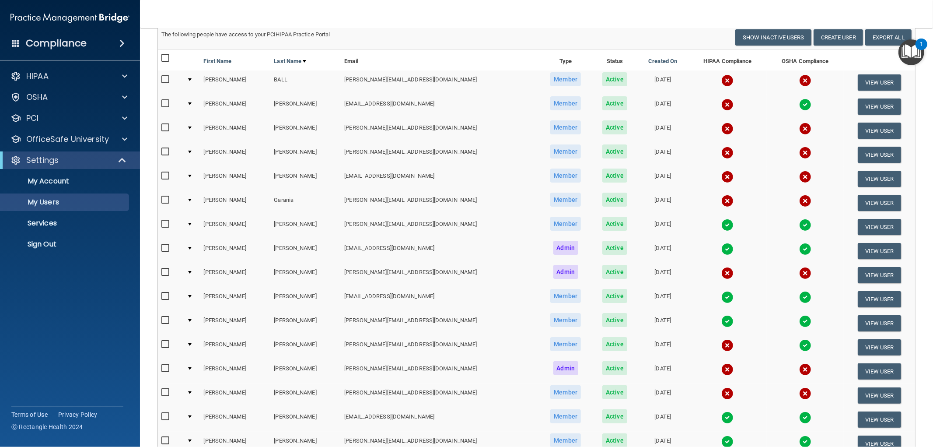
scroll to position [80, 0]
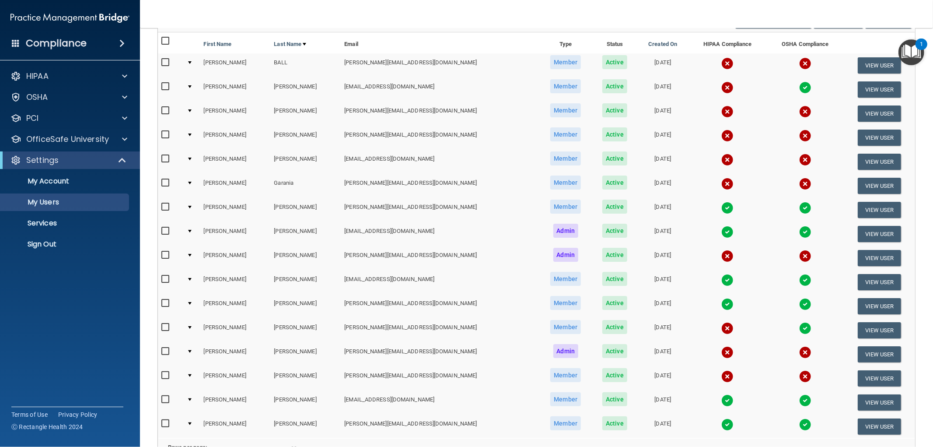
click at [165, 61] on input "checkbox" at bounding box center [166, 62] width 10 height 7
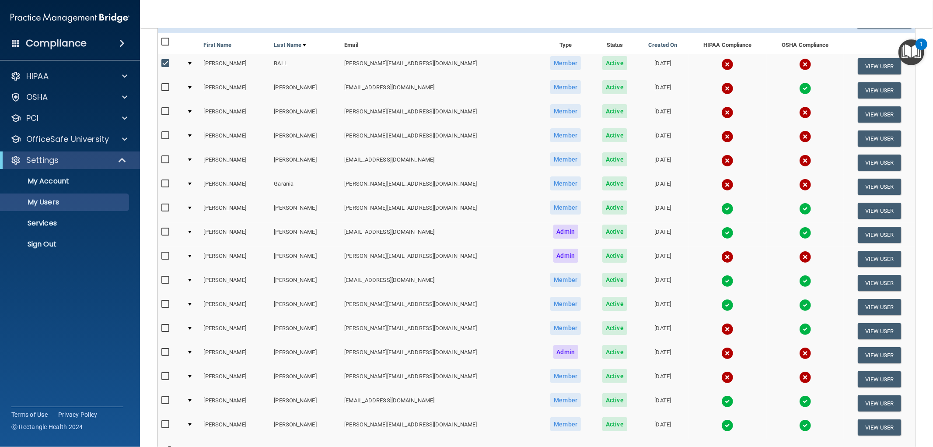
scroll to position [0, 0]
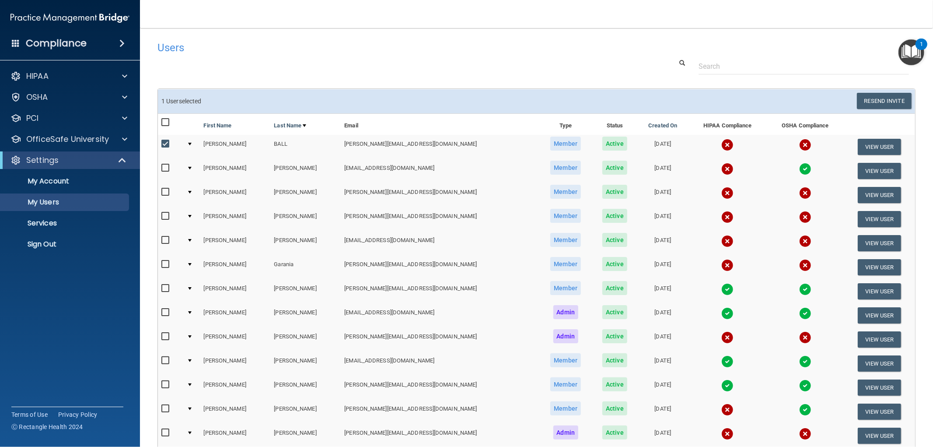
click at [162, 143] on input "checkbox" at bounding box center [166, 143] width 10 height 7
checkbox input "false"
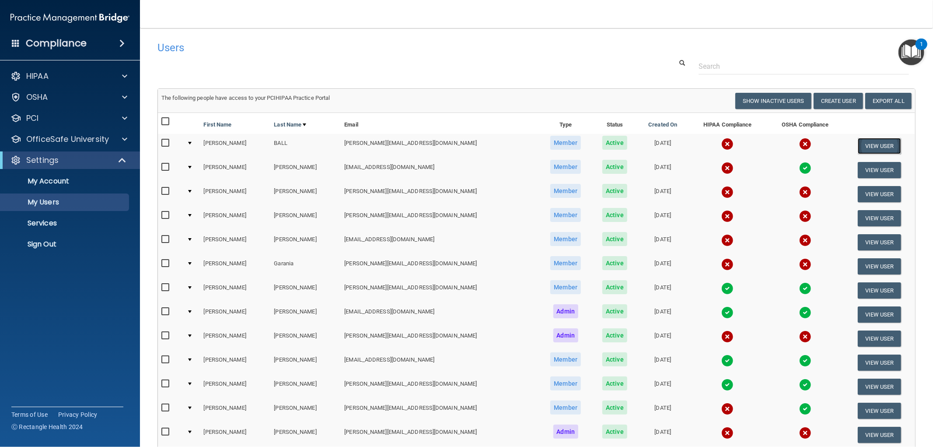
click at [865, 143] on button "View User" at bounding box center [879, 146] width 43 height 16
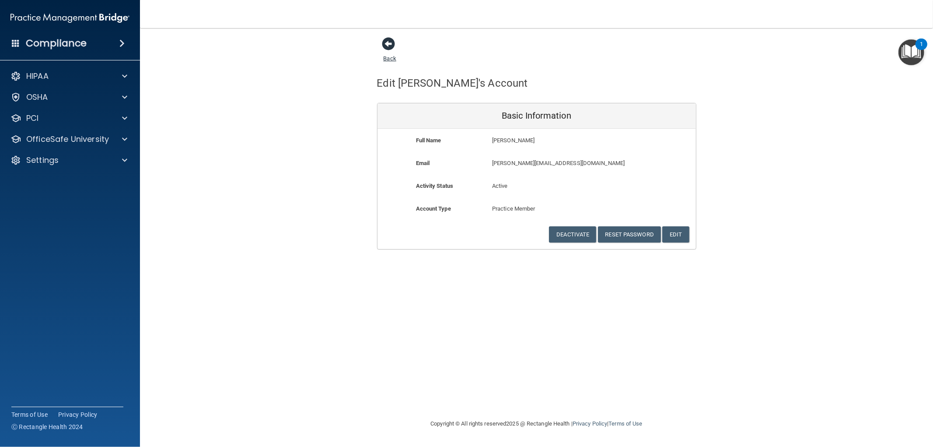
click at [388, 46] on span at bounding box center [388, 43] width 13 height 13
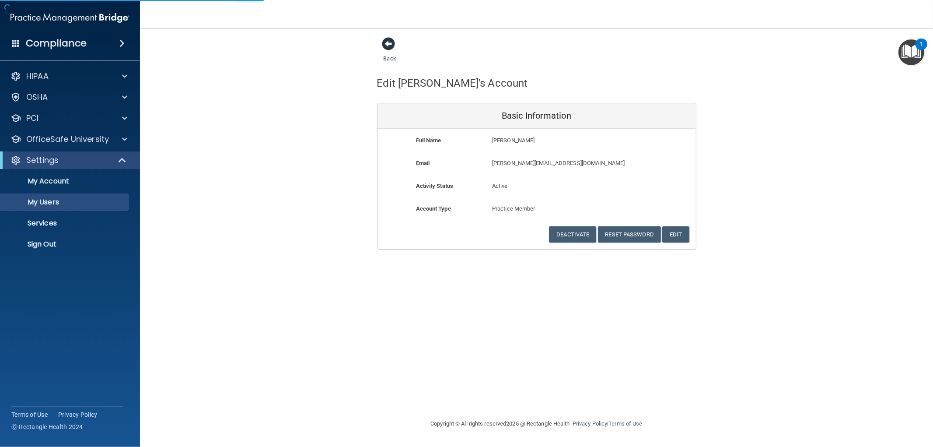
select select "20"
